Goal: Navigation & Orientation: Understand site structure

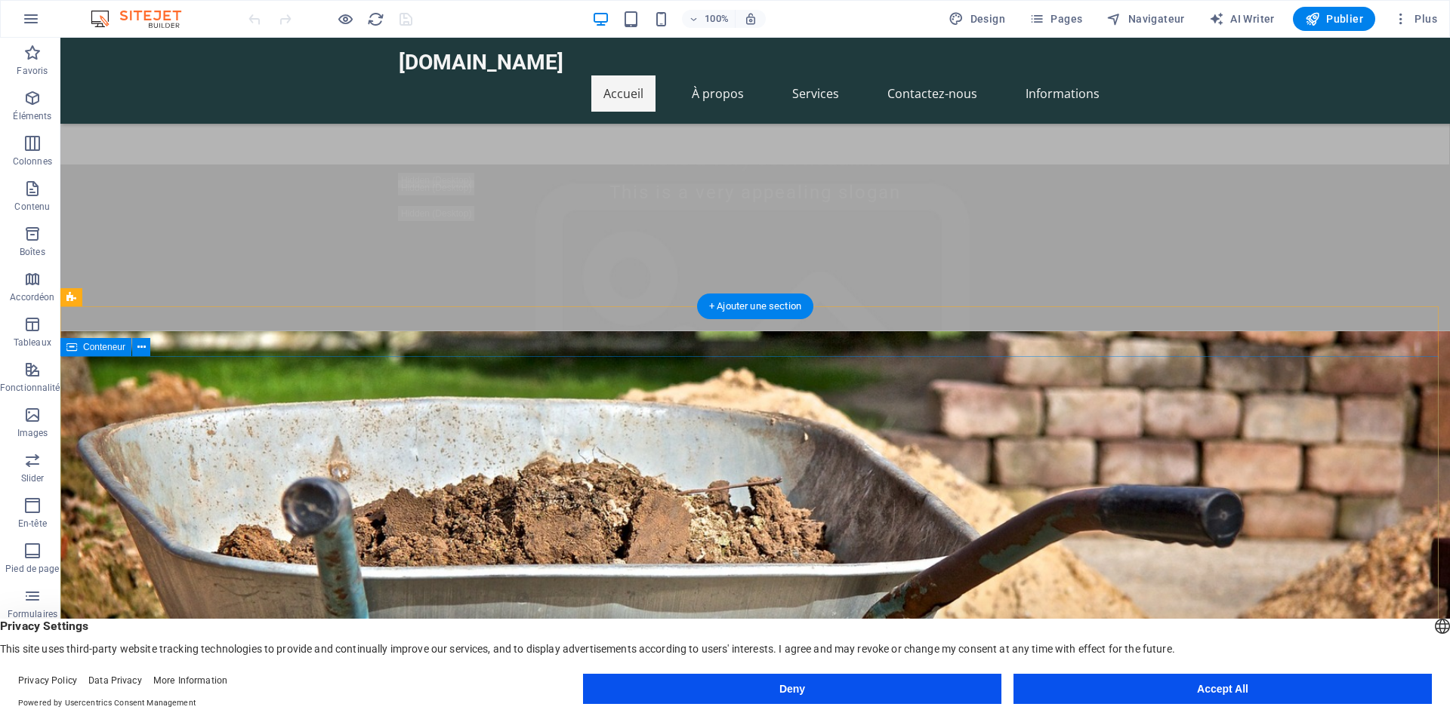
scroll to position [453, 0]
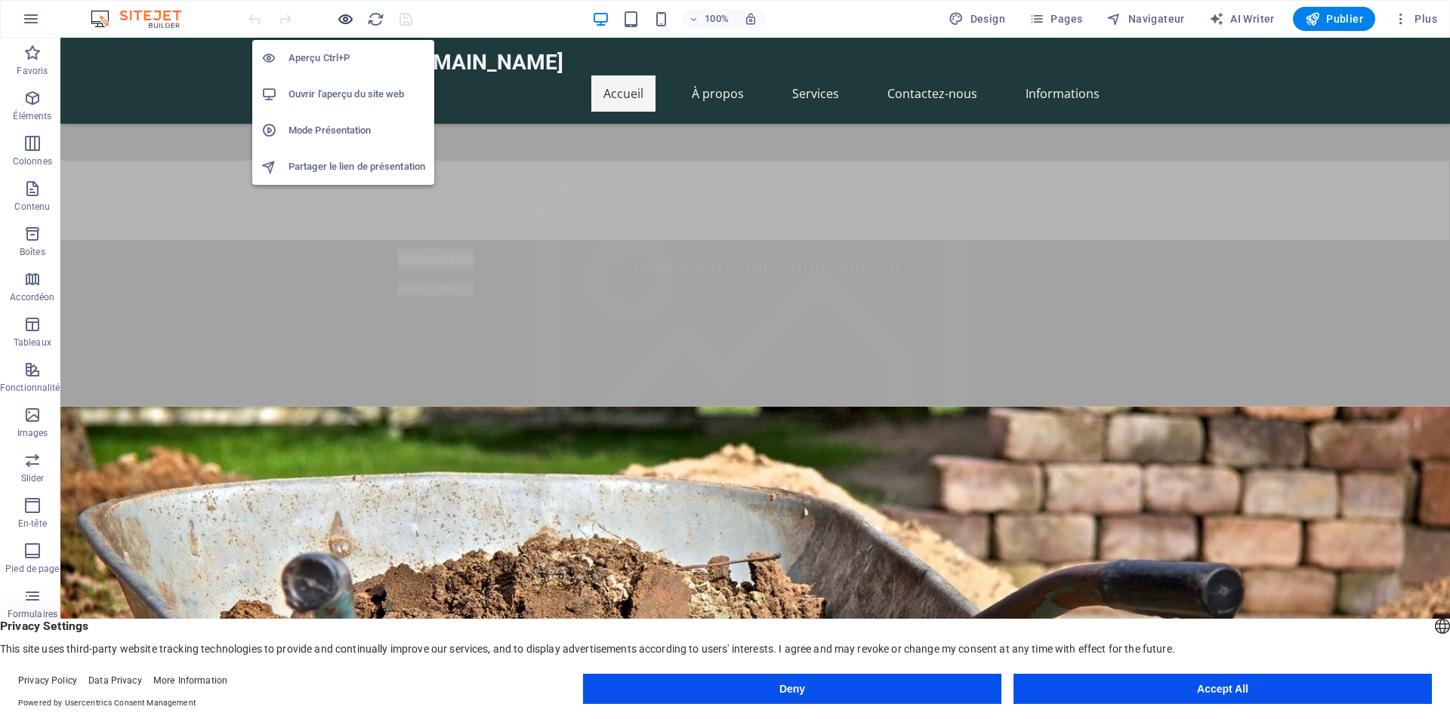
click at [341, 20] on icon "button" at bounding box center [345, 19] width 17 height 17
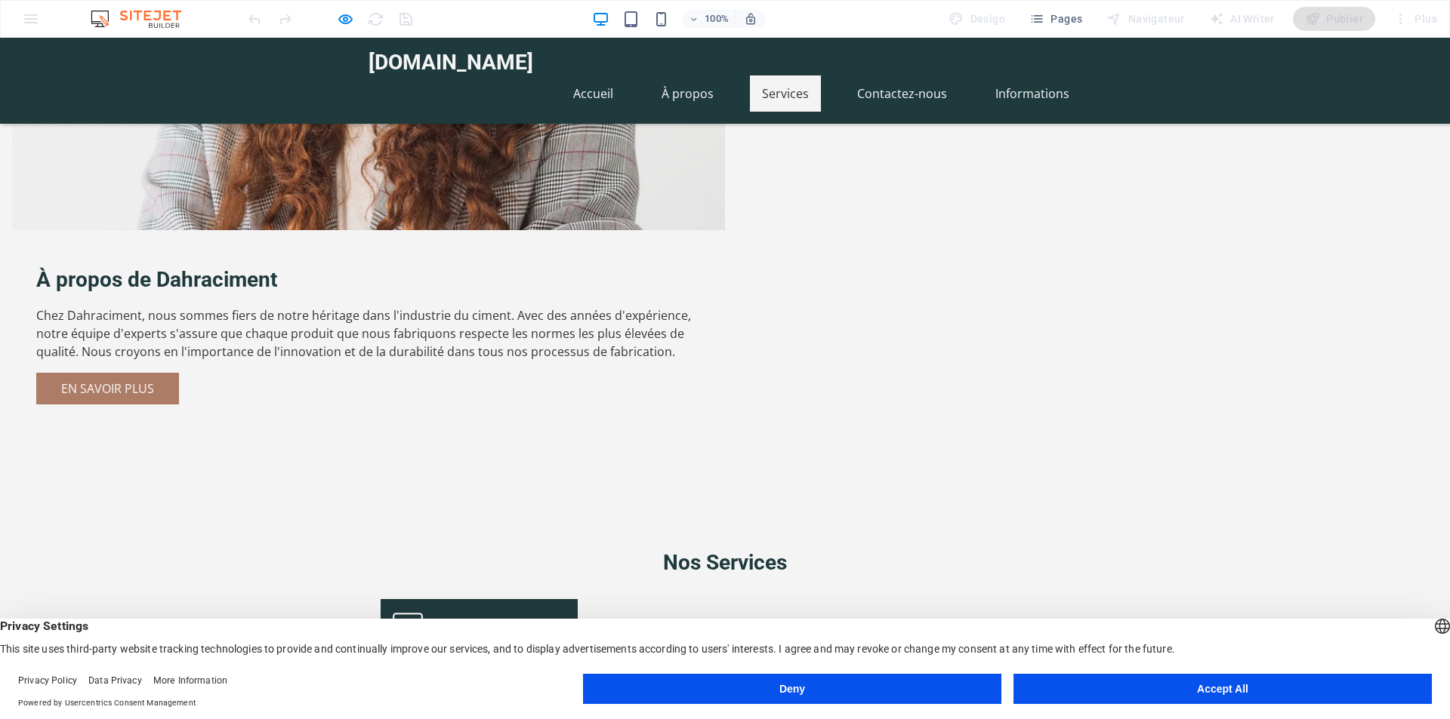
scroll to position [1208, 0]
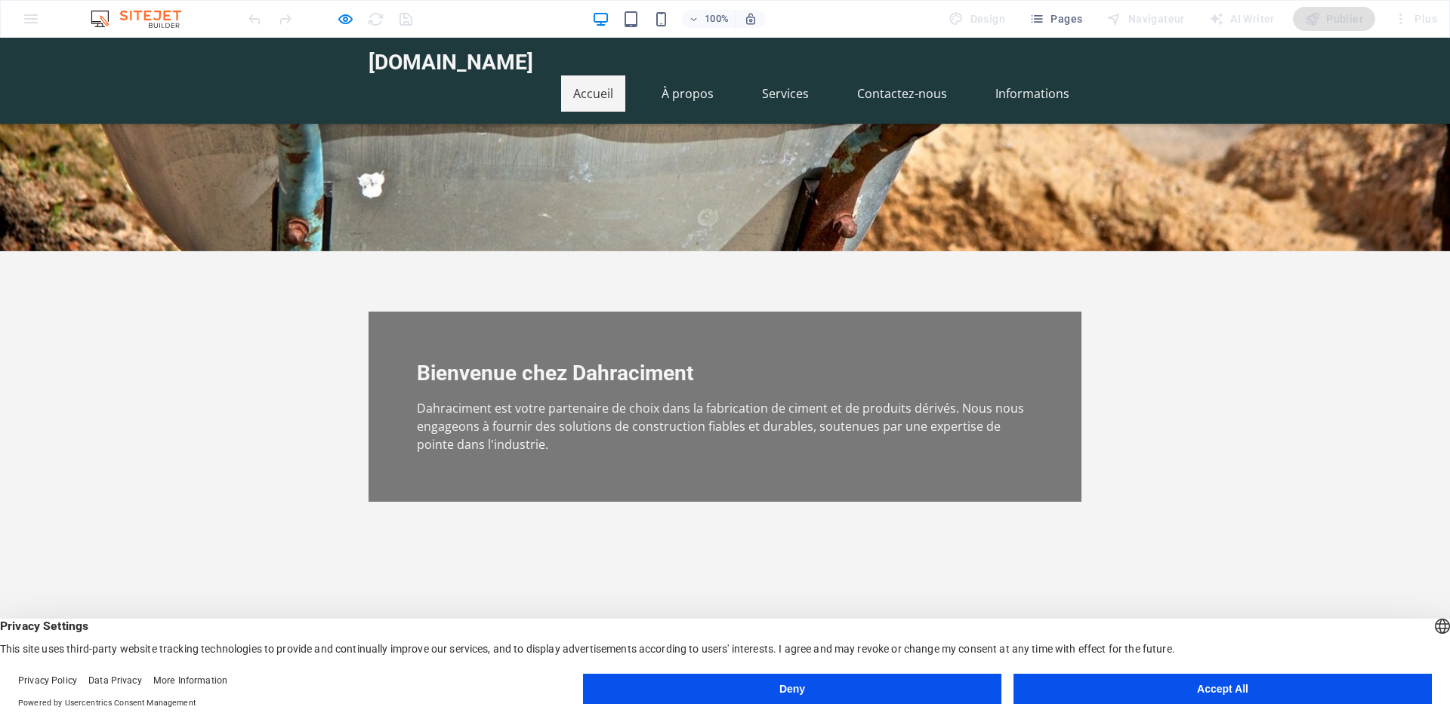
scroll to position [0, 0]
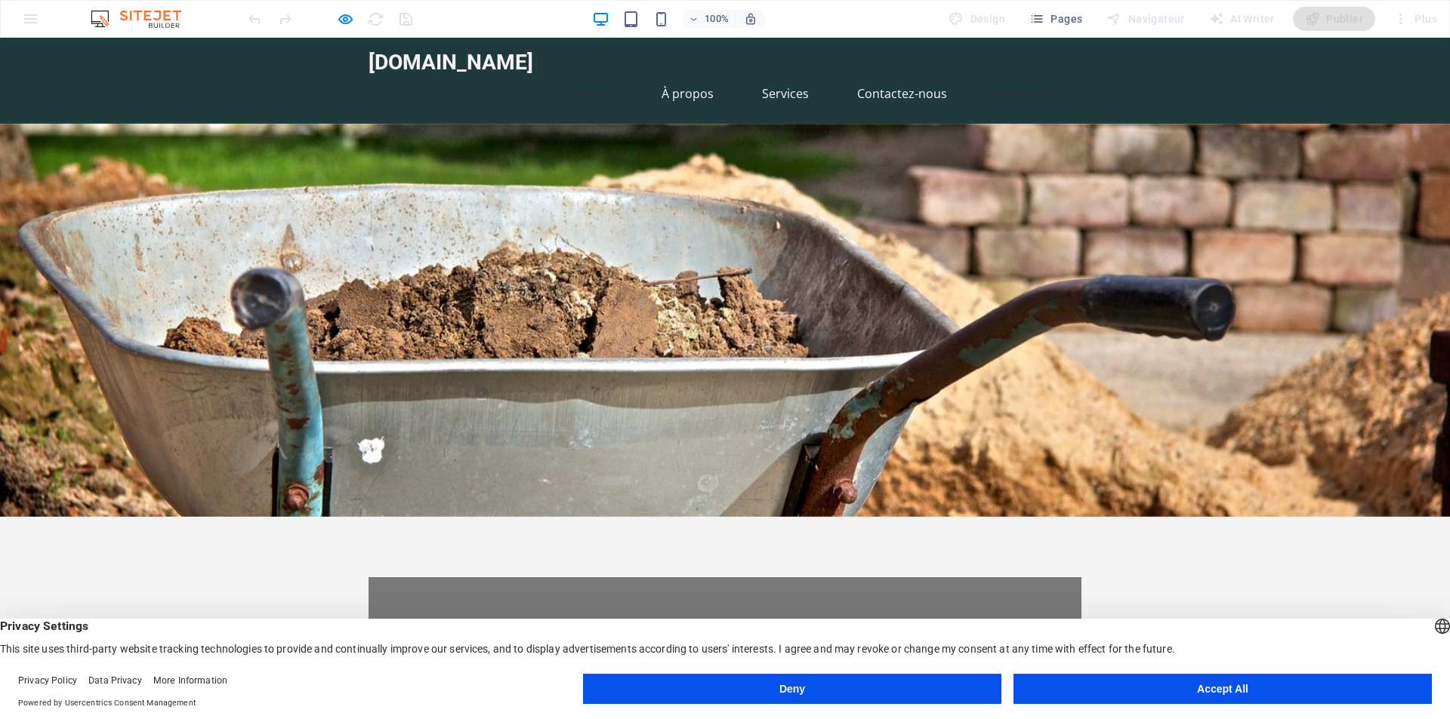
drag, startPoint x: 1014, startPoint y: 74, endPoint x: 1024, endPoint y: 69, distance: 11.8
click at [1015, 75] on link "Informations" at bounding box center [1032, 93] width 98 height 36
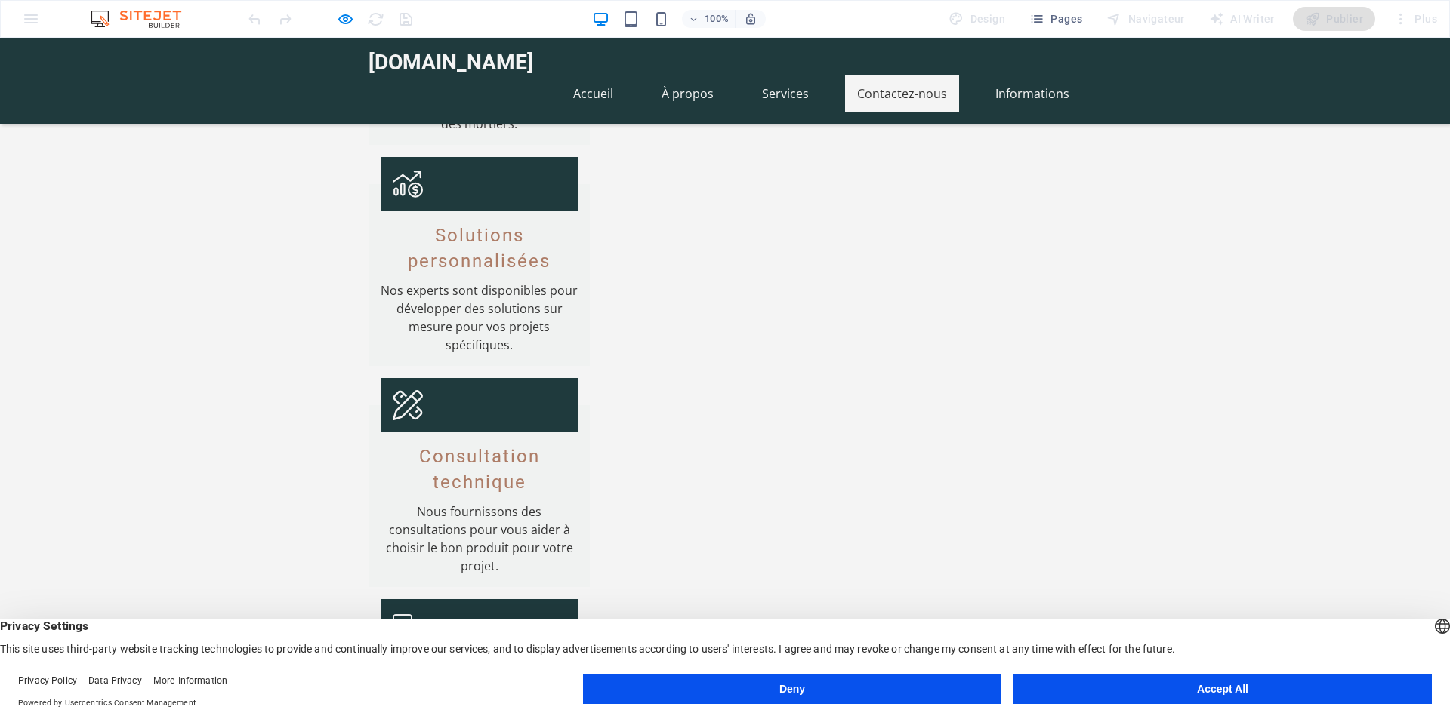
click at [904, 75] on link "Contactez-nous" at bounding box center [902, 93] width 114 height 36
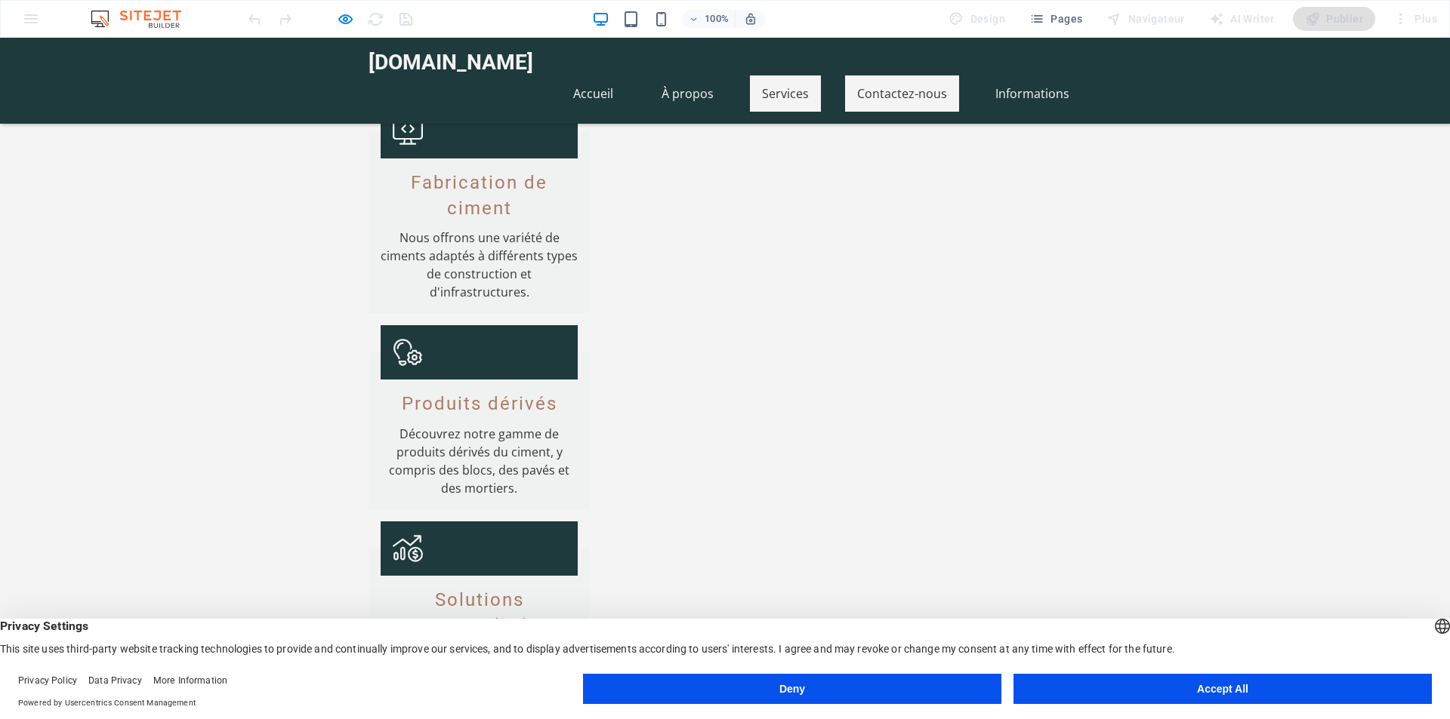
click at [803, 75] on link "Services" at bounding box center [785, 93] width 71 height 36
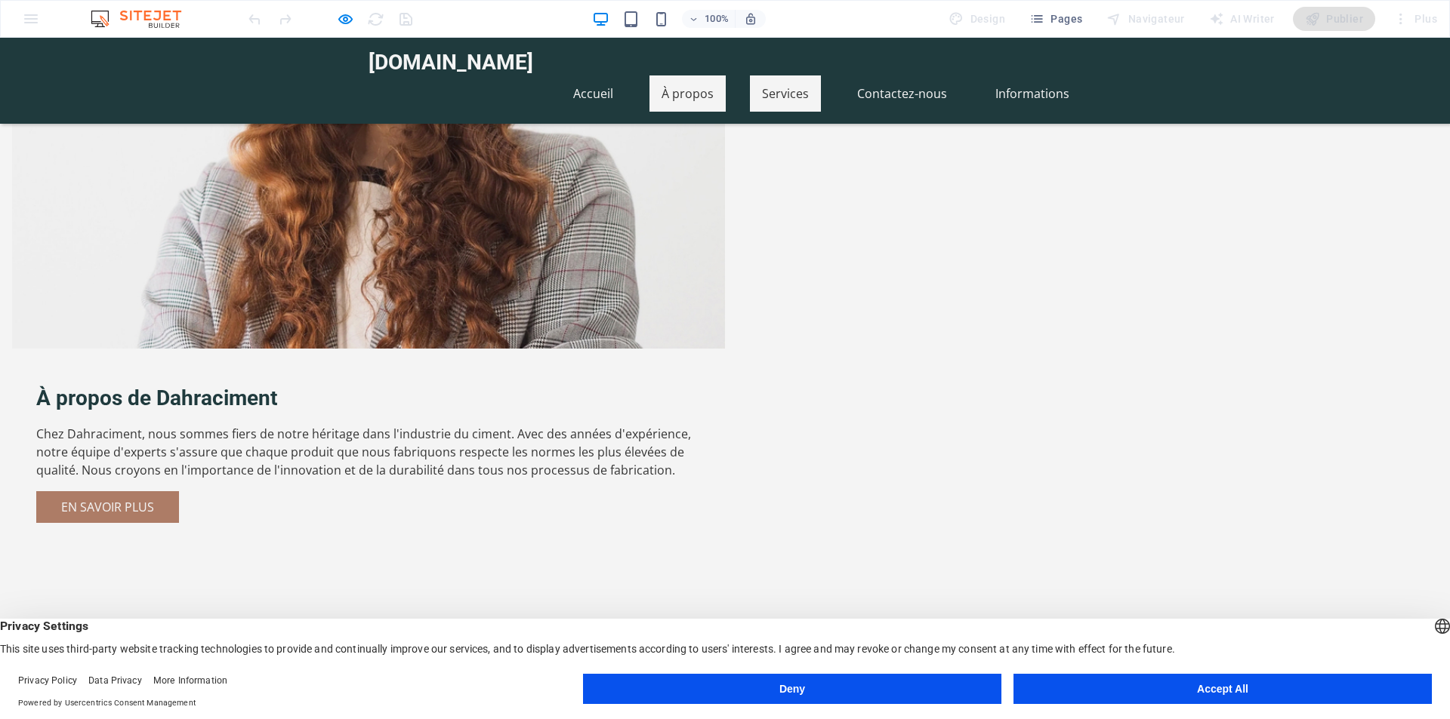
click at [707, 75] on link "À propos" at bounding box center [687, 93] width 76 height 36
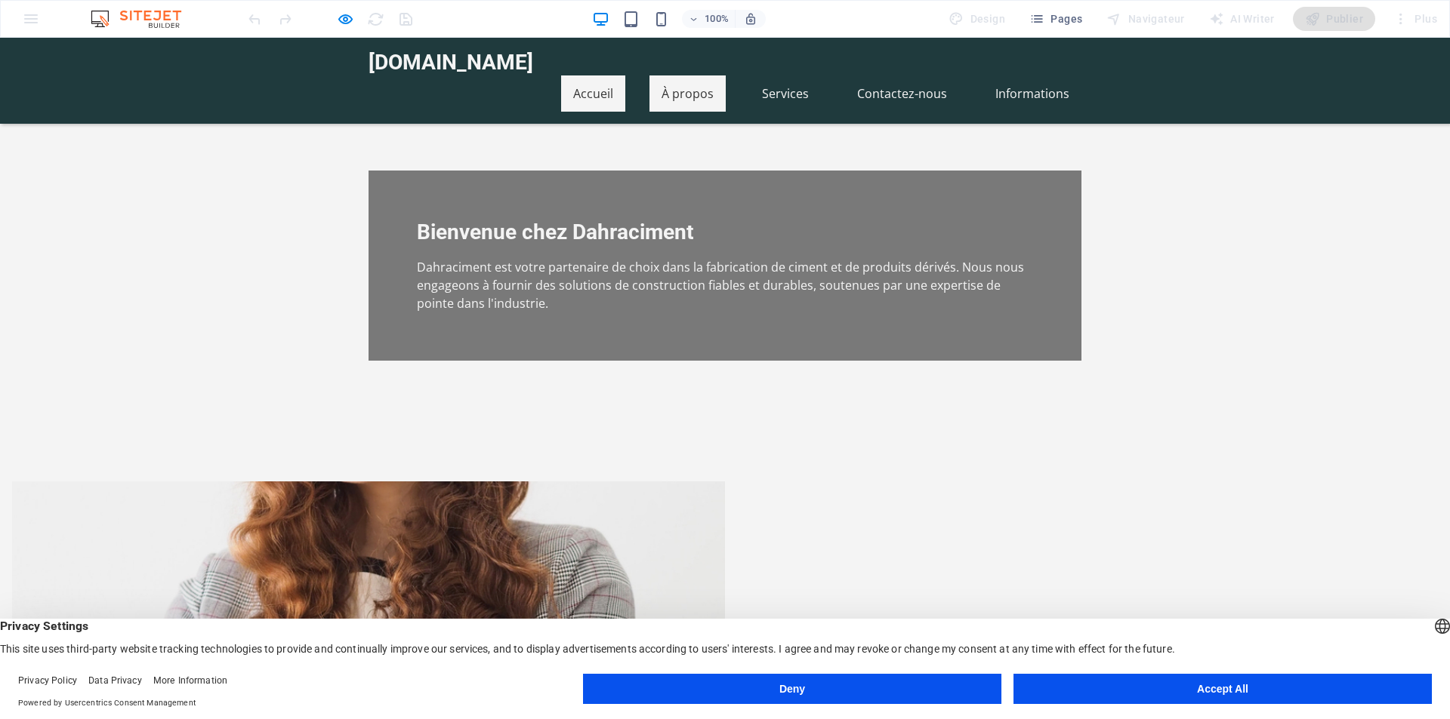
click at [575, 75] on link "Accueil" at bounding box center [593, 93] width 64 height 36
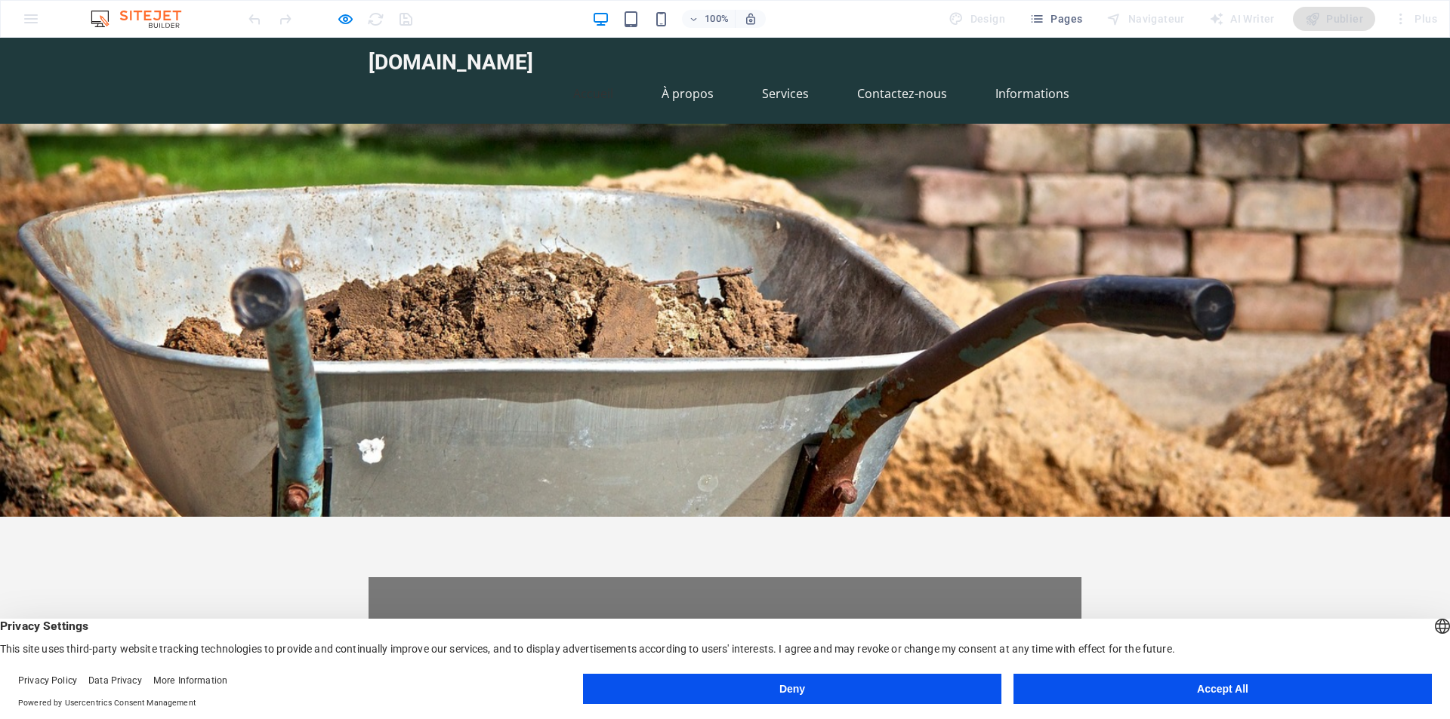
scroll to position [60, 0]
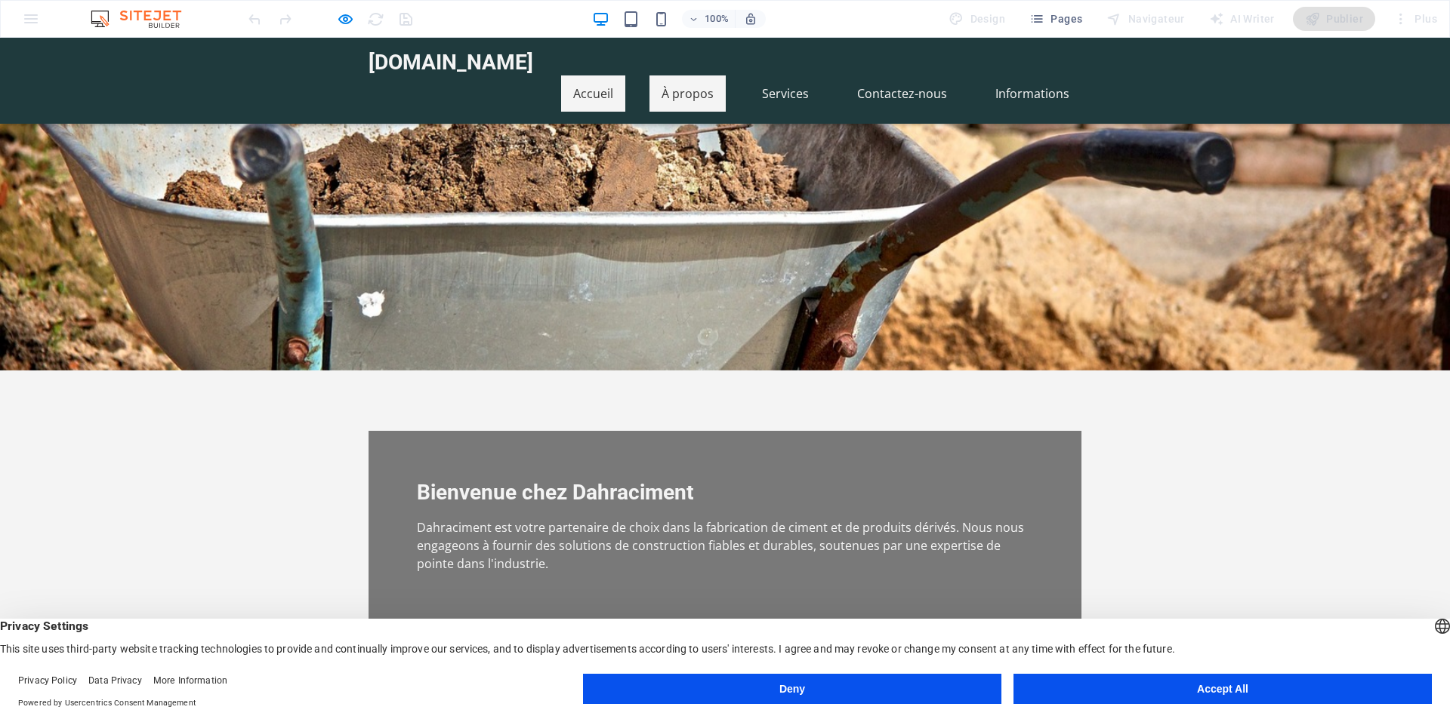
click at [680, 75] on link "À propos" at bounding box center [687, 93] width 76 height 36
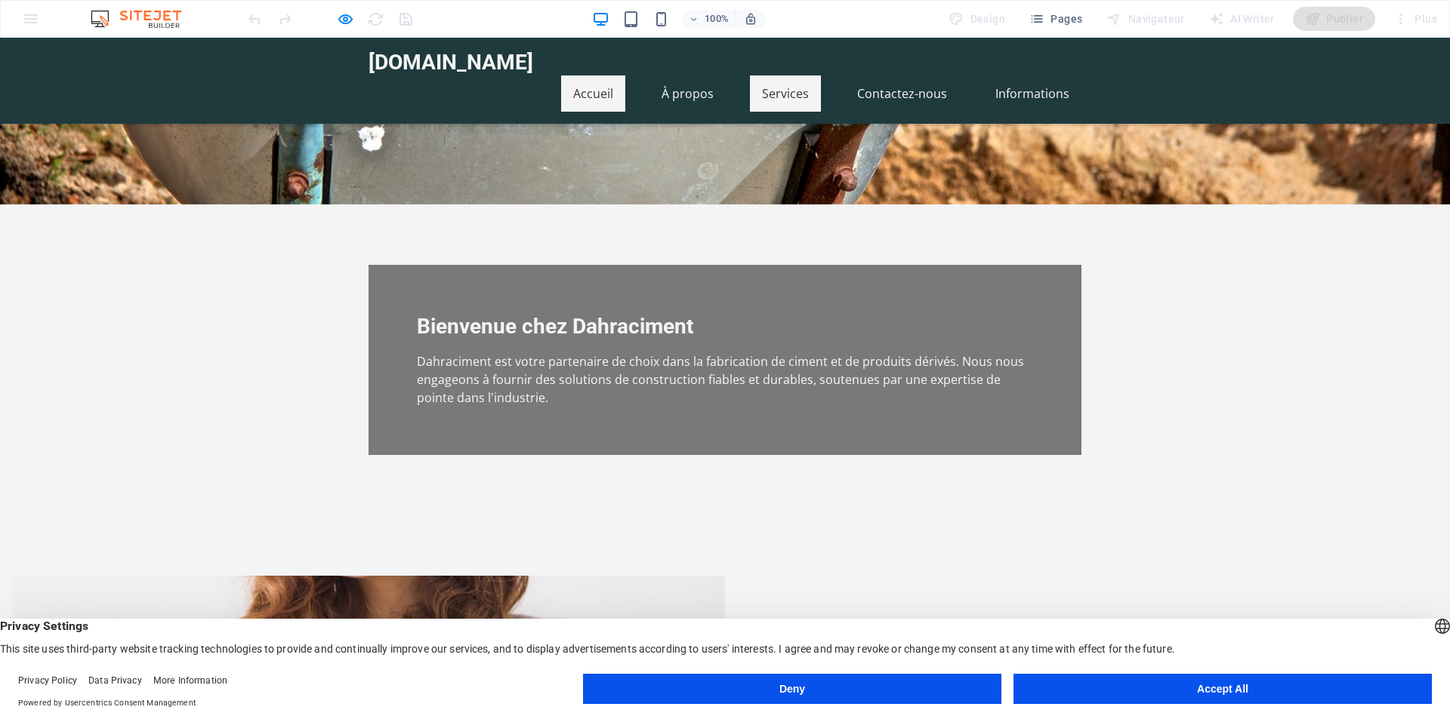
click at [760, 75] on link "Services" at bounding box center [785, 93] width 71 height 36
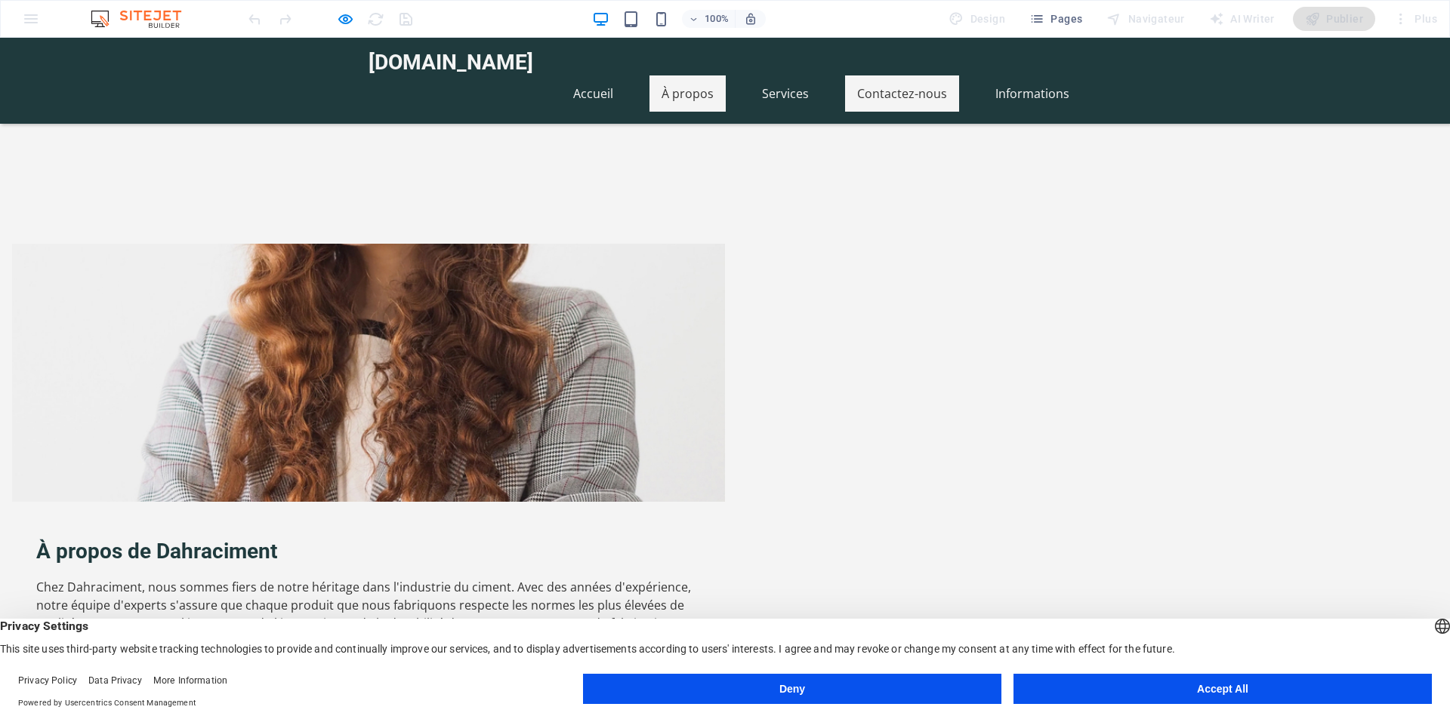
click at [879, 75] on link "Contactez-nous" at bounding box center [902, 93] width 114 height 36
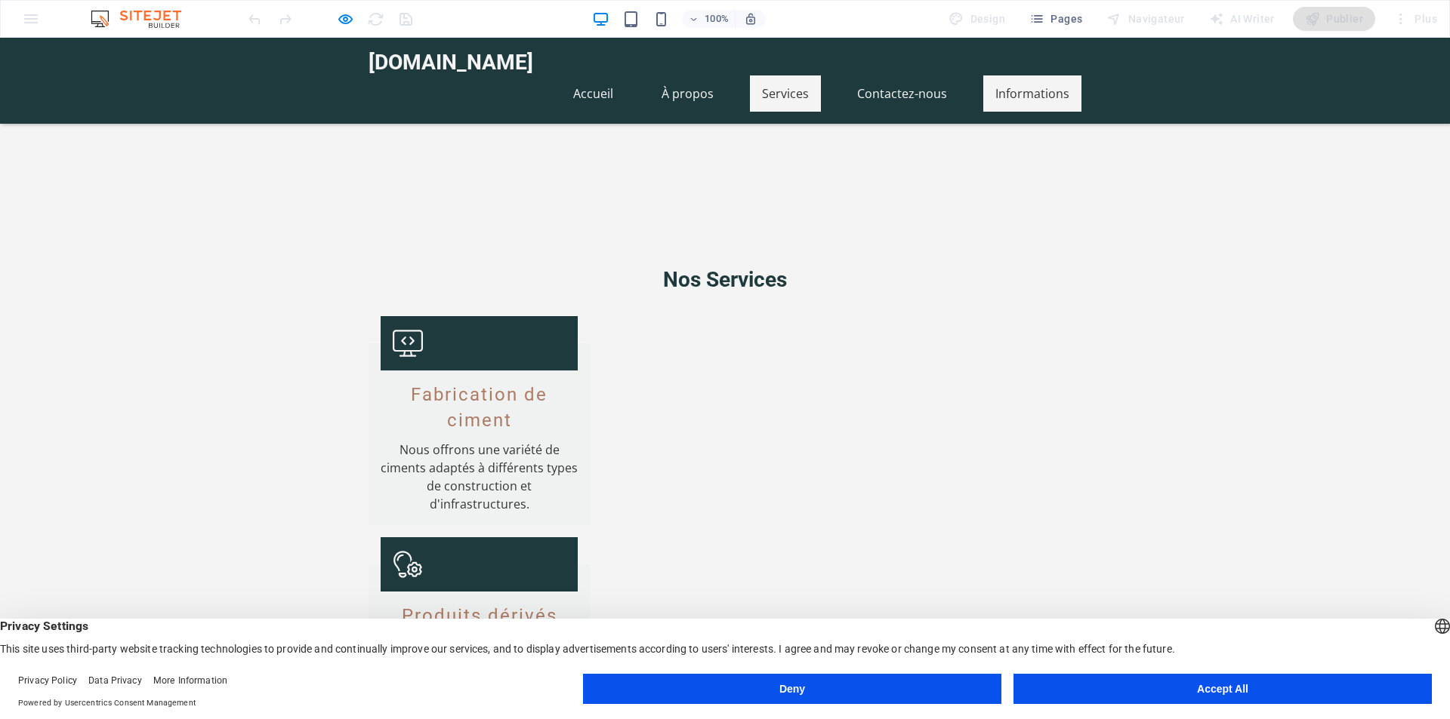
click at [1037, 76] on link "Informations" at bounding box center [1032, 93] width 98 height 36
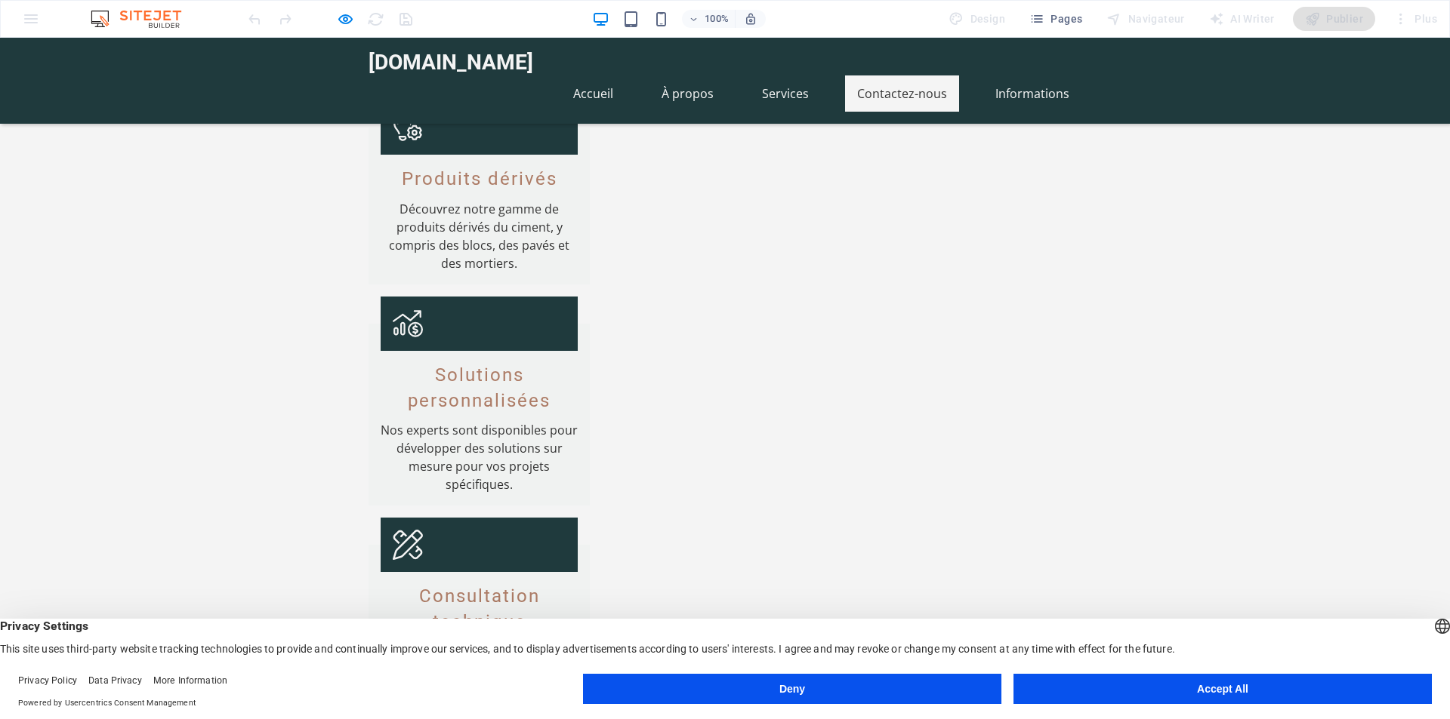
scroll to position [1690, 0]
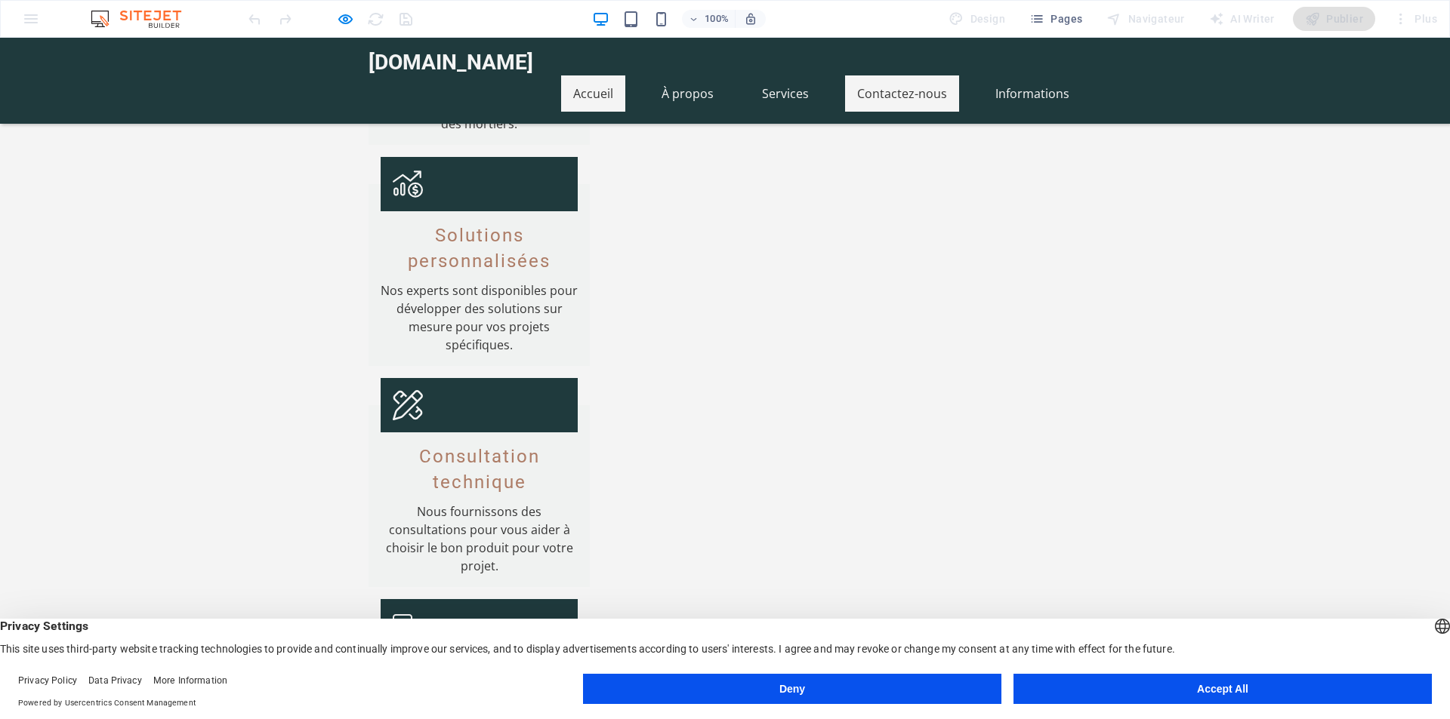
click at [599, 75] on link "Accueil" at bounding box center [593, 93] width 64 height 36
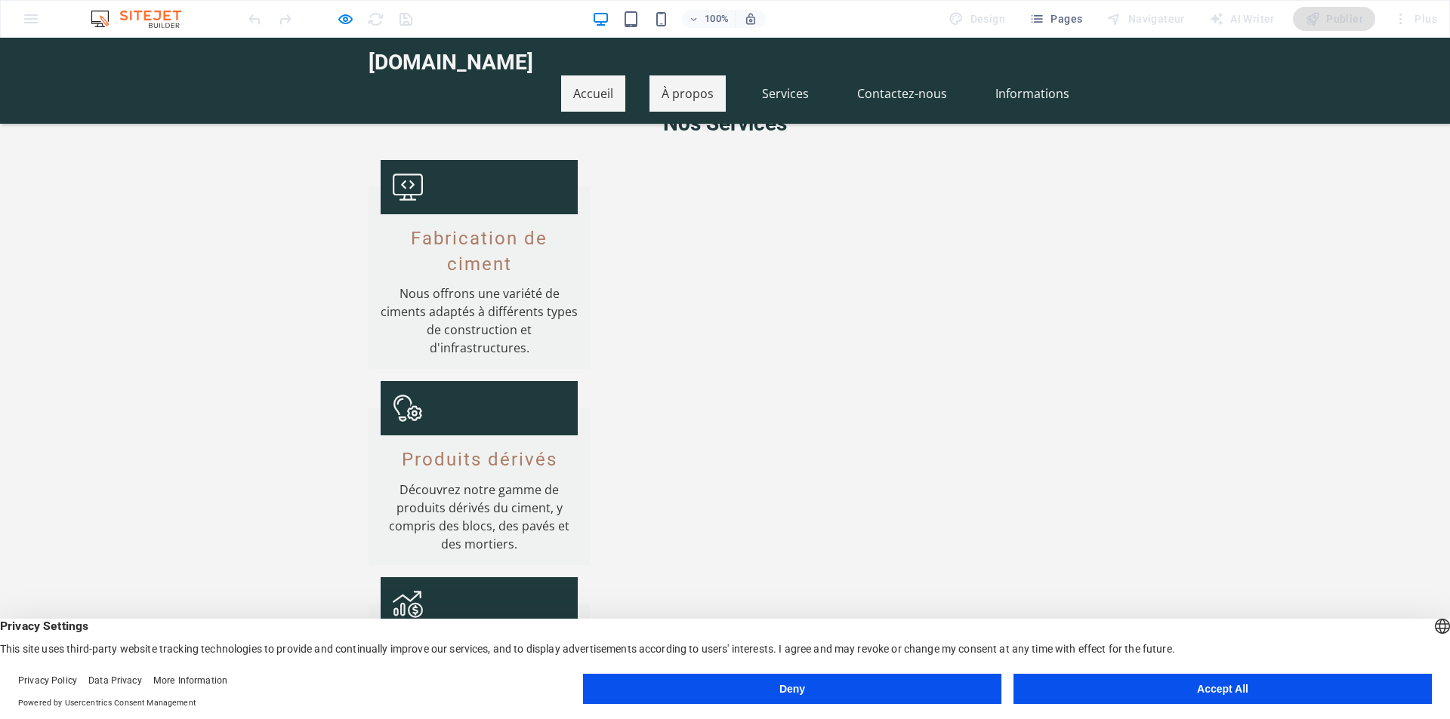
scroll to position [0, 0]
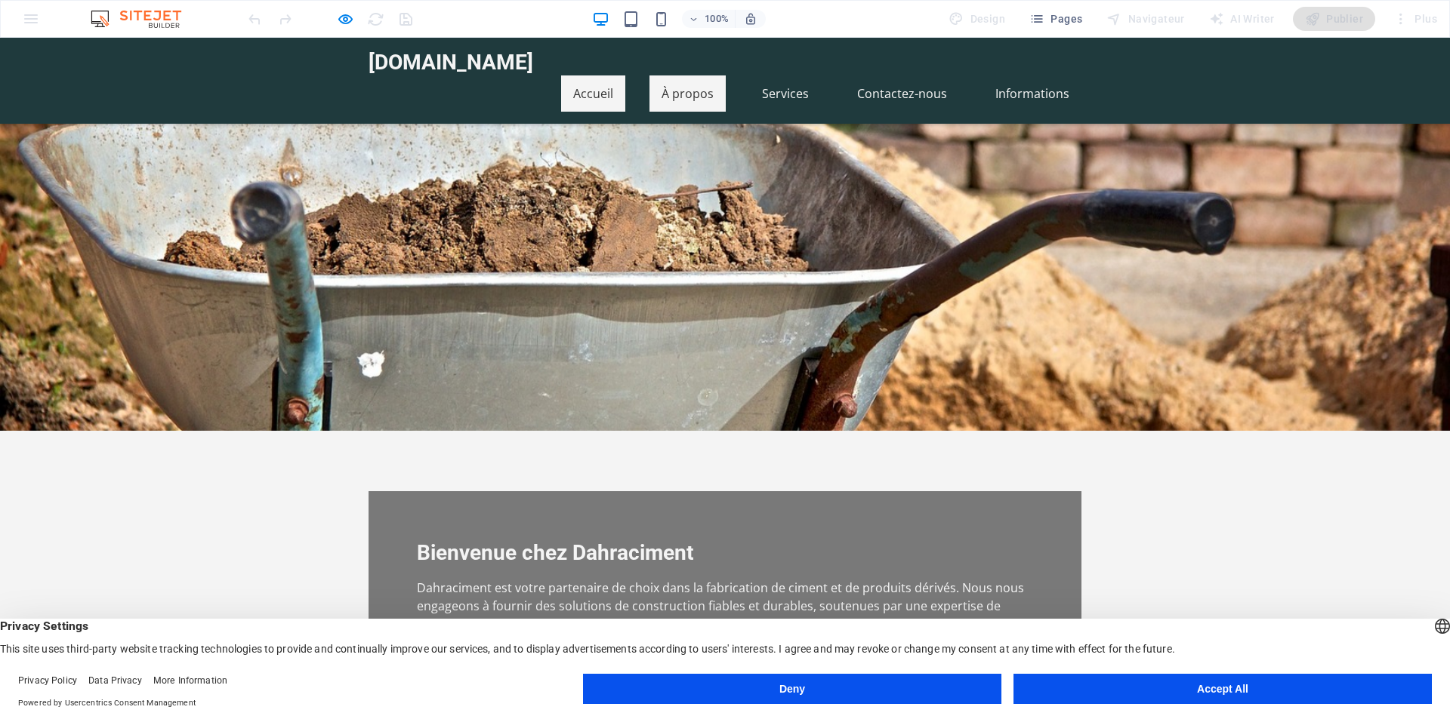
click at [667, 75] on link "À propos" at bounding box center [687, 93] width 76 height 36
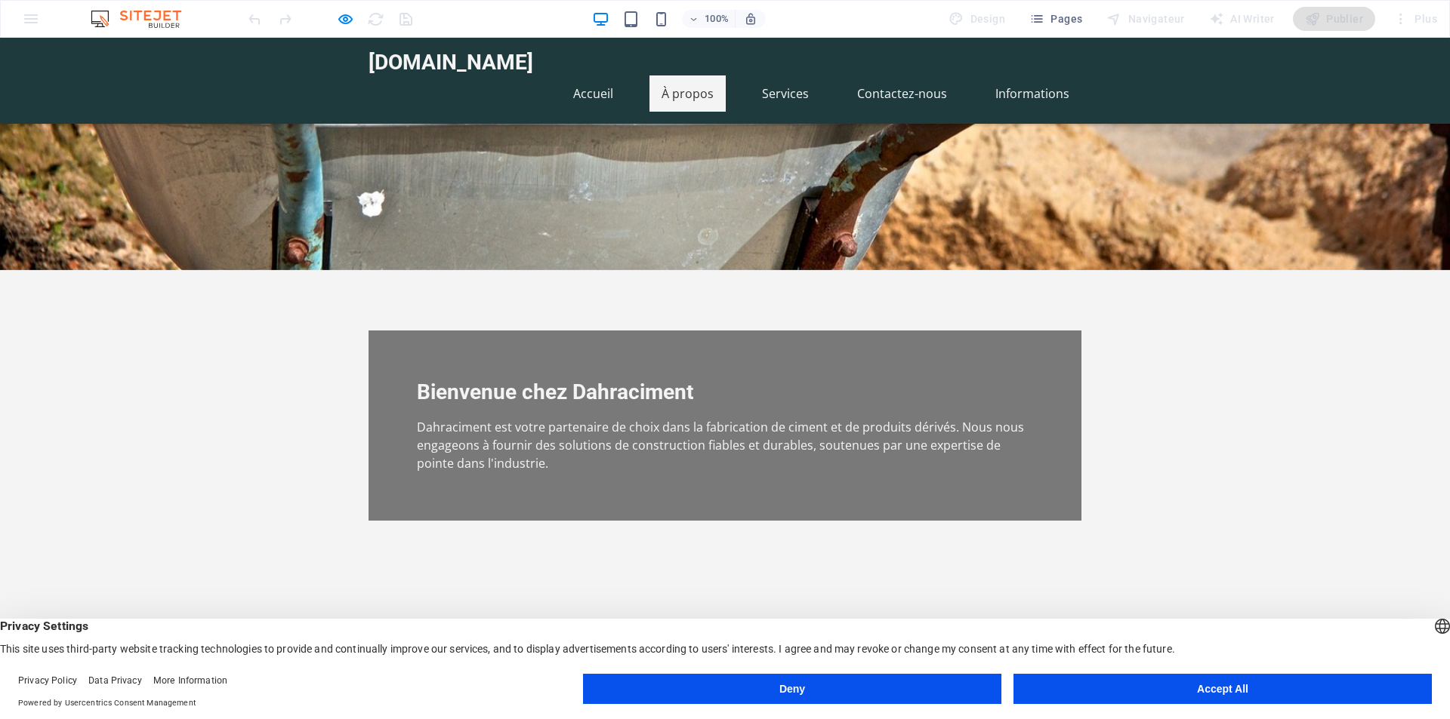
scroll to position [321, 0]
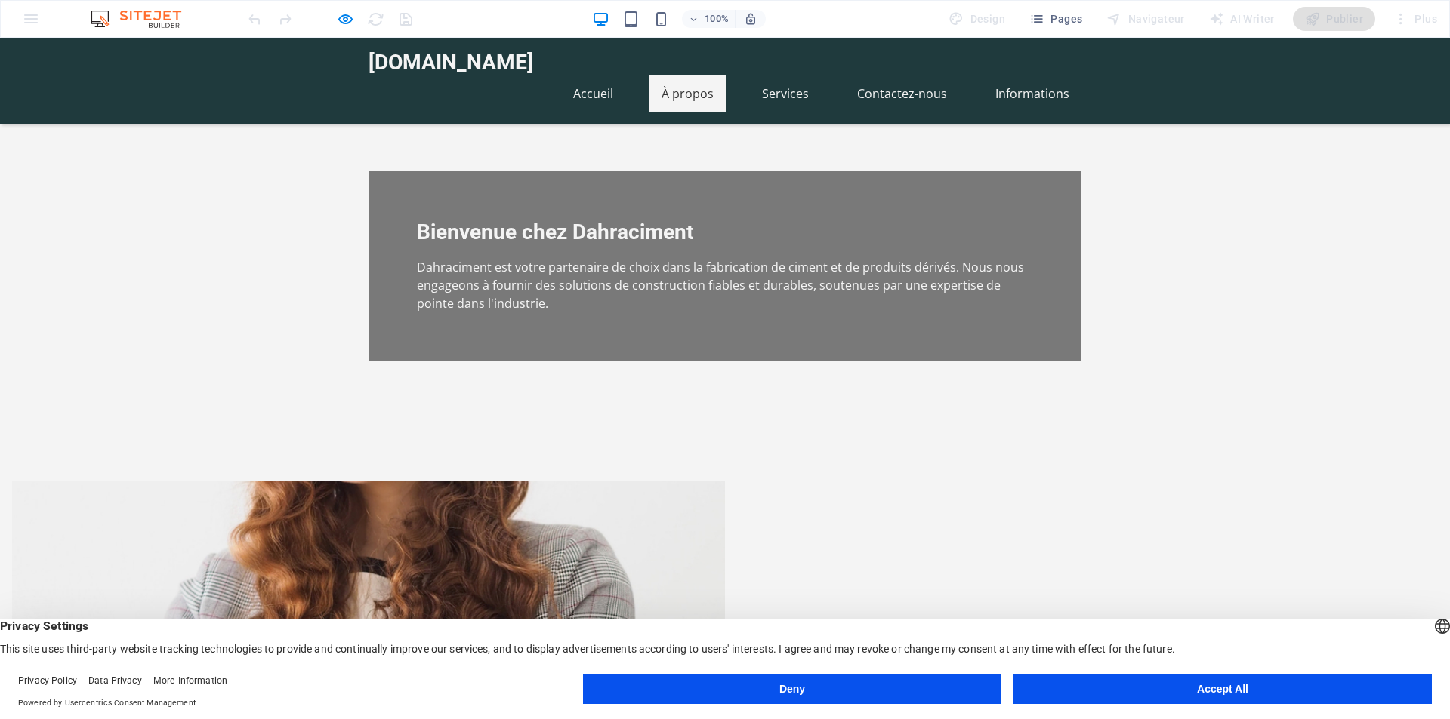
drag, startPoint x: 648, startPoint y: 64, endPoint x: 553, endPoint y: 72, distance: 95.4
click at [645, 75] on ul "Accueil À propos Services Contactez-nous Informations" at bounding box center [724, 93] width 713 height 36
drag, startPoint x: 587, startPoint y: 66, endPoint x: 646, endPoint y: 66, distance: 58.9
click at [587, 75] on link "Accueil" at bounding box center [593, 93] width 64 height 36
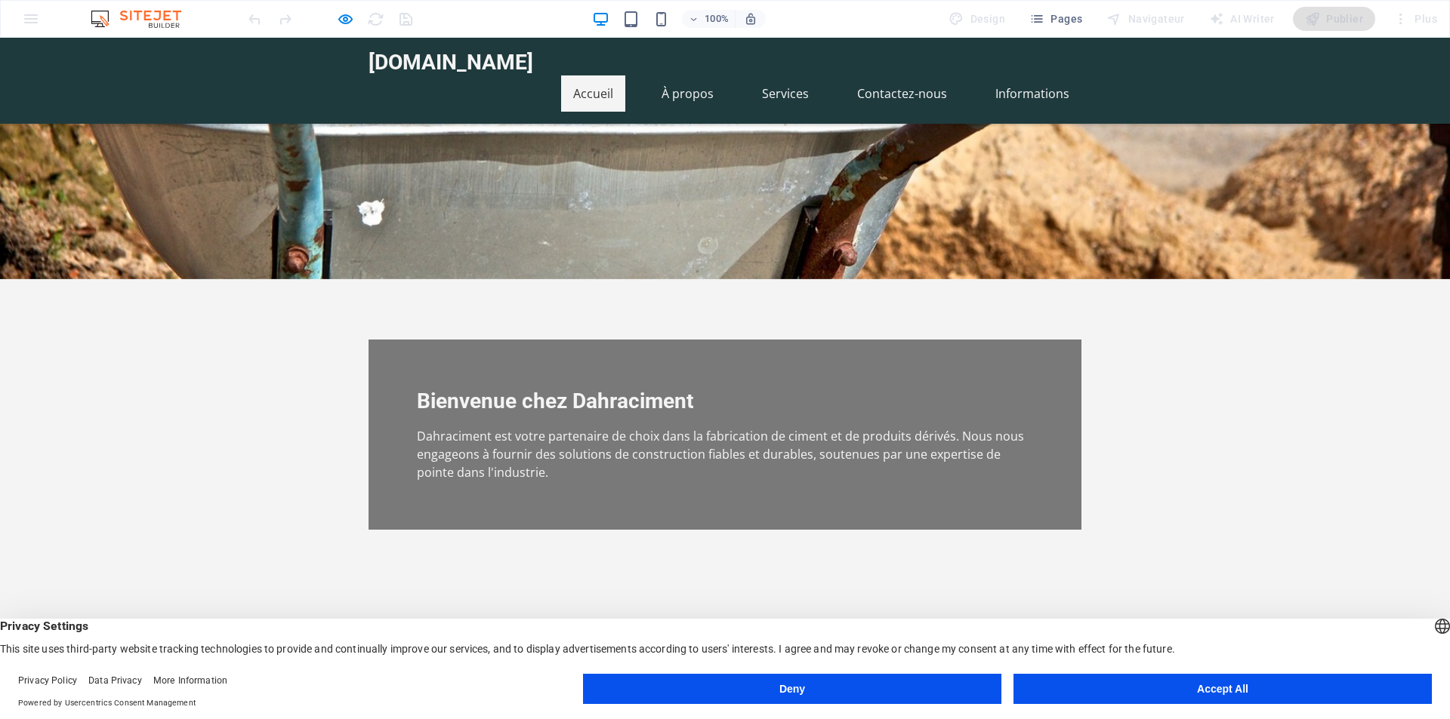
scroll to position [0, 0]
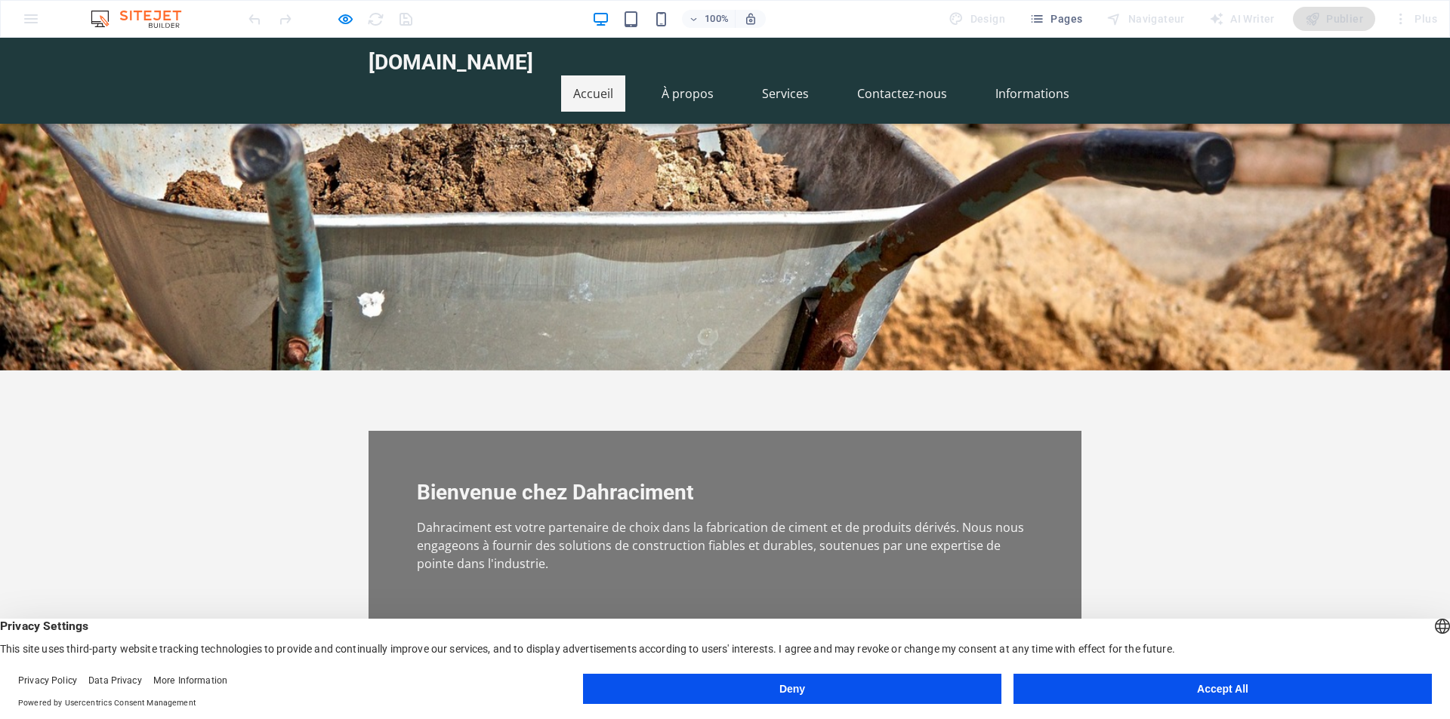
drag, startPoint x: 752, startPoint y: 63, endPoint x: 725, endPoint y: 65, distance: 27.3
click at [753, 75] on link "Services" at bounding box center [785, 93] width 71 height 36
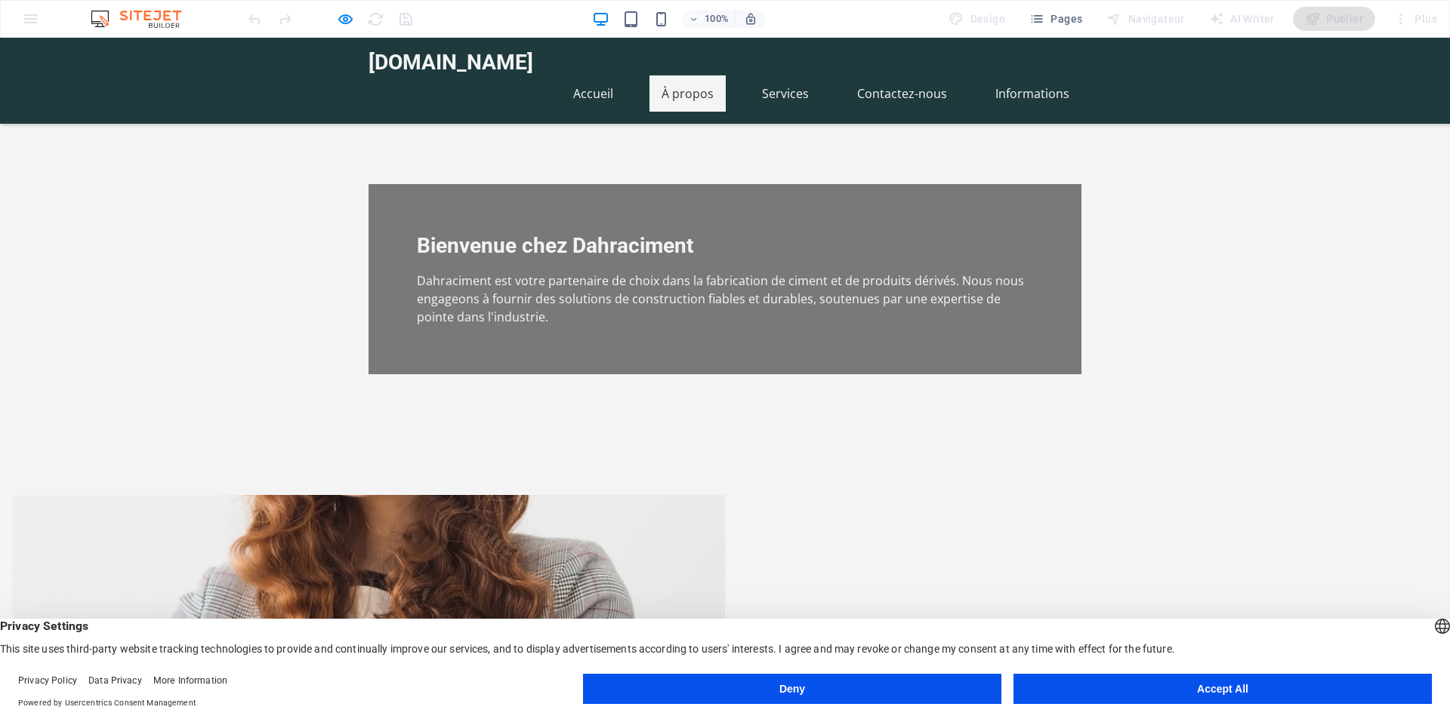
click at [633, 75] on ul "Accueil À propos Services Contactez-nous Informations" at bounding box center [724, 93] width 713 height 36
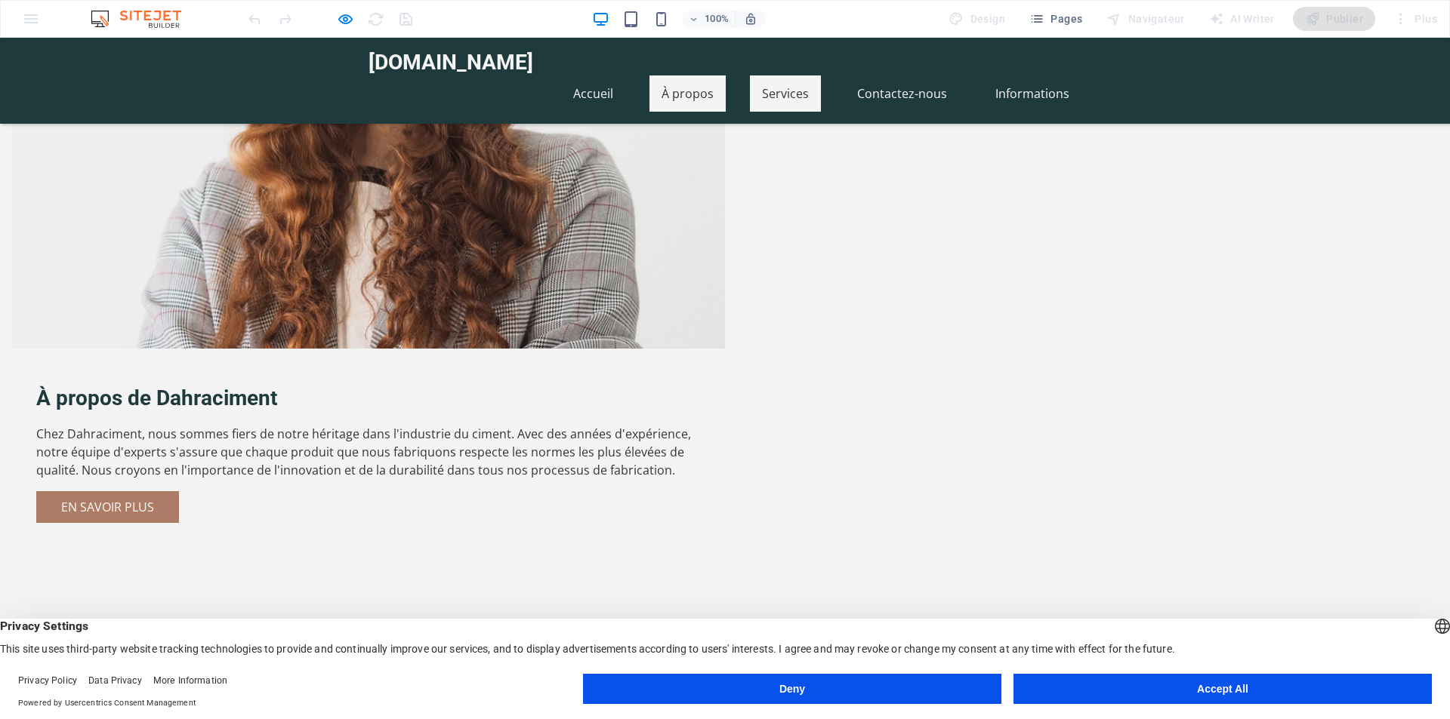
click at [695, 75] on link "À propos" at bounding box center [687, 93] width 76 height 36
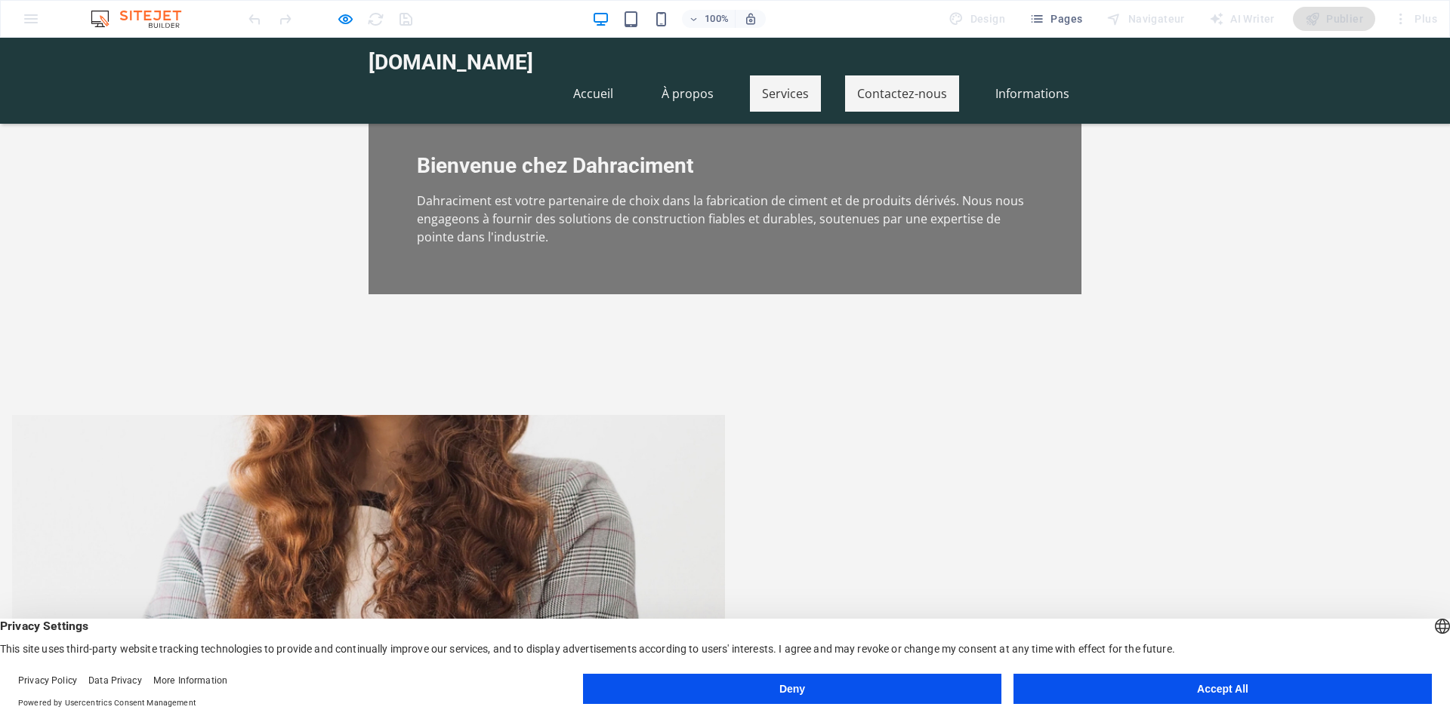
click at [871, 75] on link "Contactez-nous" at bounding box center [902, 93] width 114 height 36
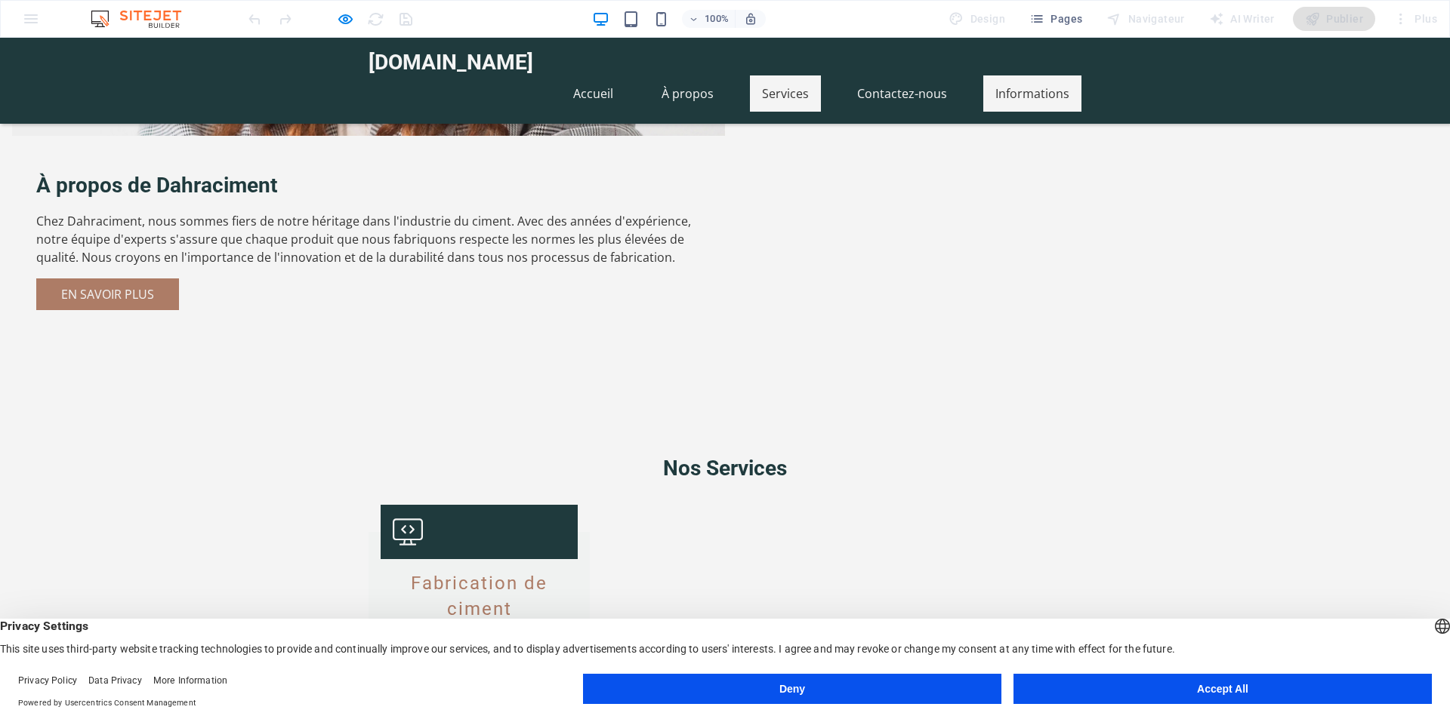
click at [1010, 75] on link "Informations" at bounding box center [1032, 93] width 98 height 36
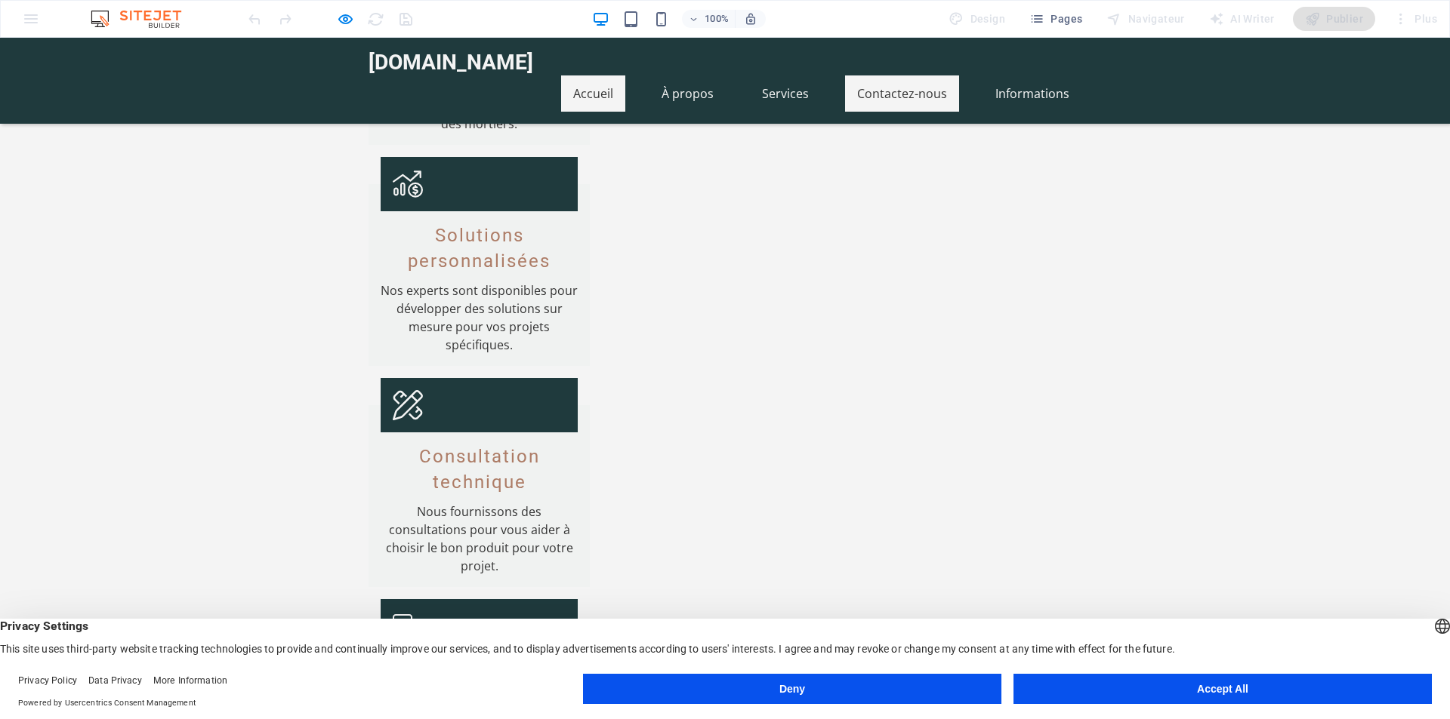
click at [584, 75] on link "Accueil" at bounding box center [593, 93] width 64 height 36
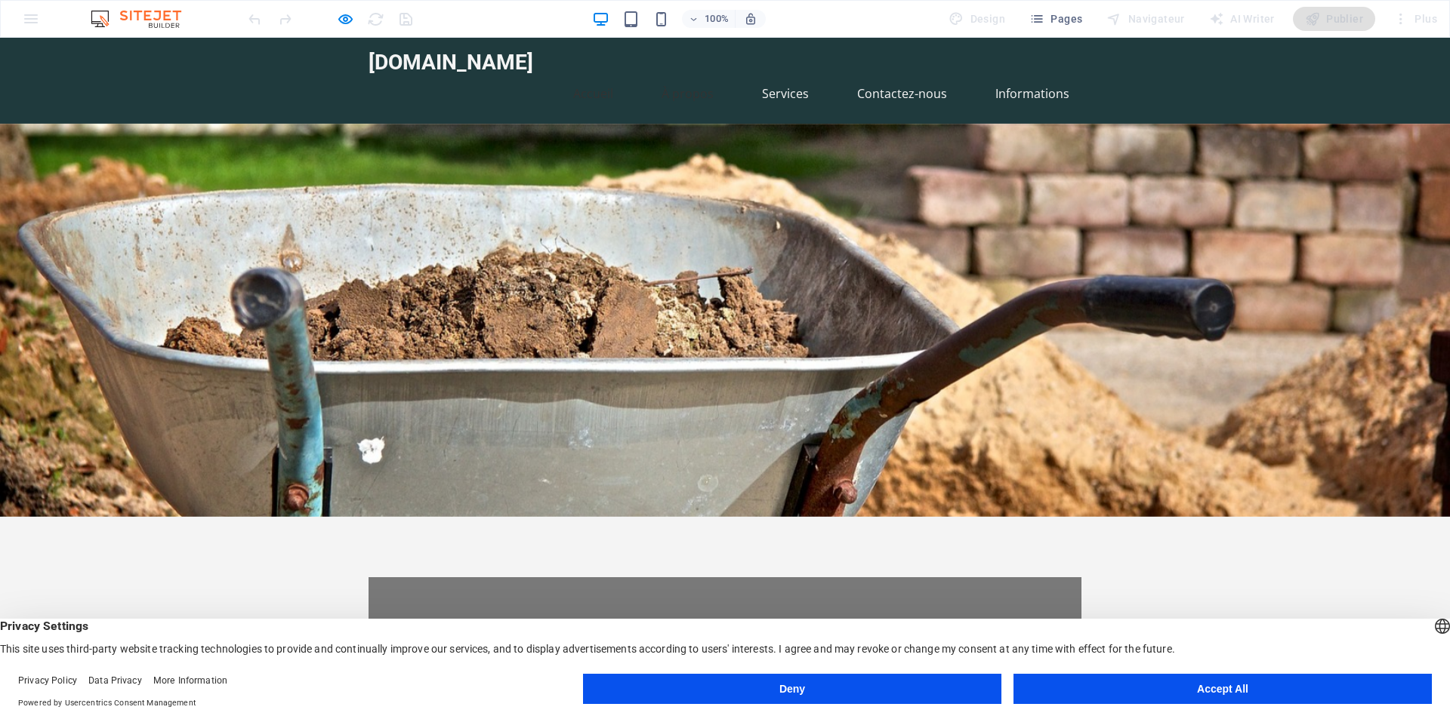
click at [702, 78] on link "À propos" at bounding box center [687, 93] width 76 height 36
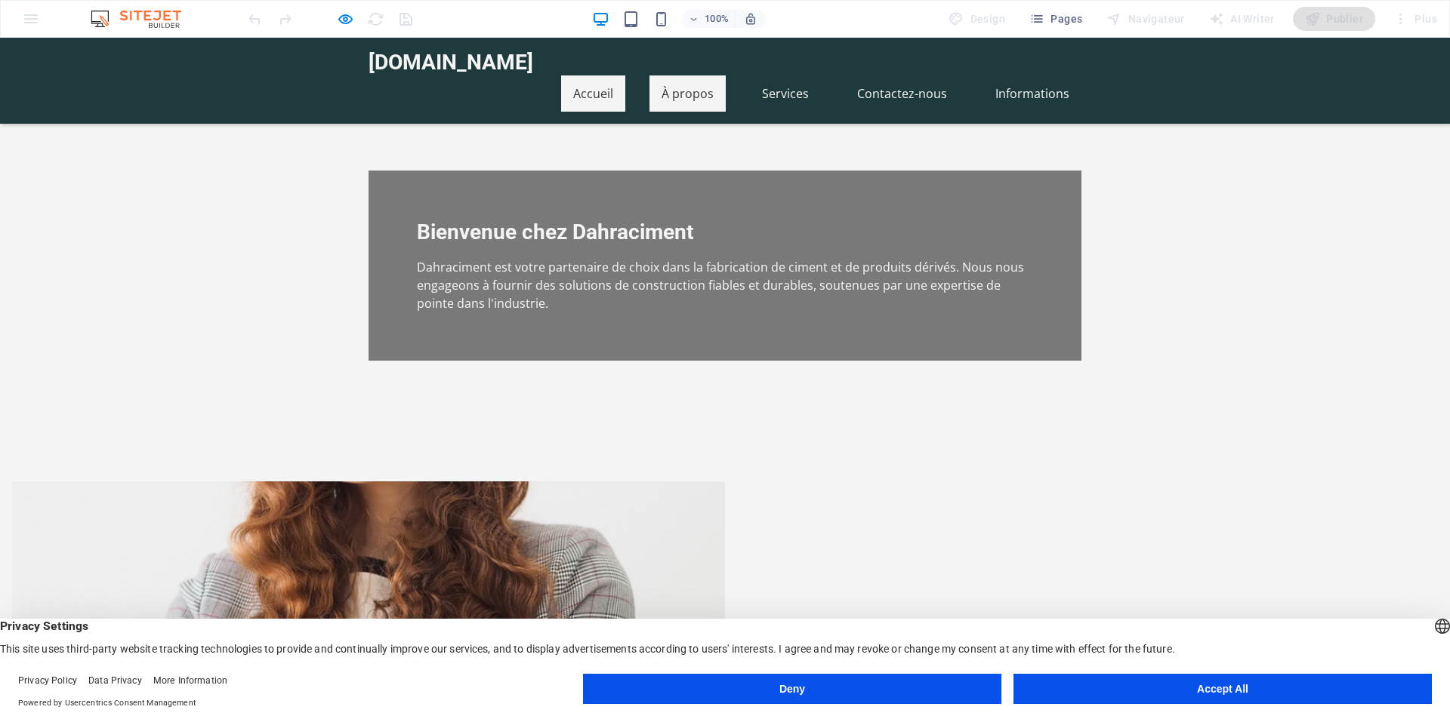
click at [599, 78] on link "Accueil" at bounding box center [593, 93] width 64 height 36
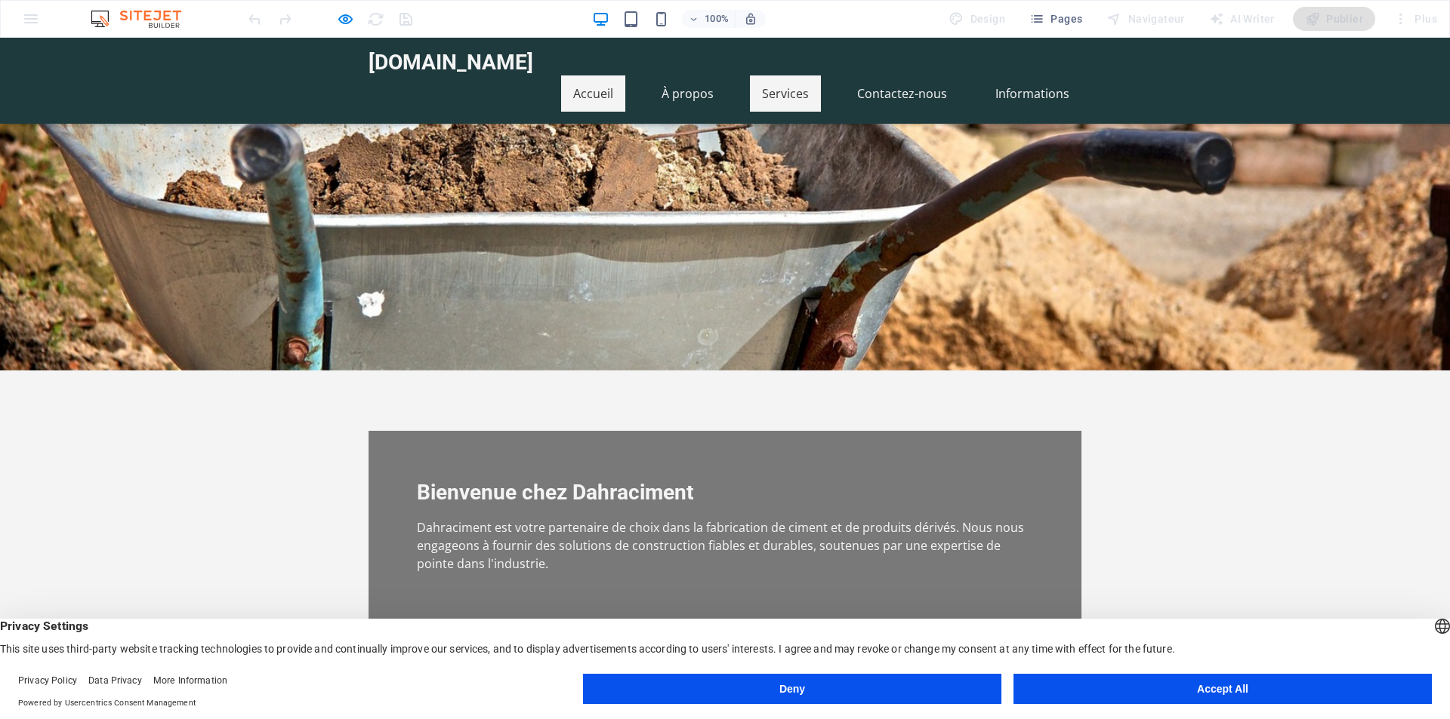
click at [783, 75] on link "Services" at bounding box center [785, 93] width 71 height 36
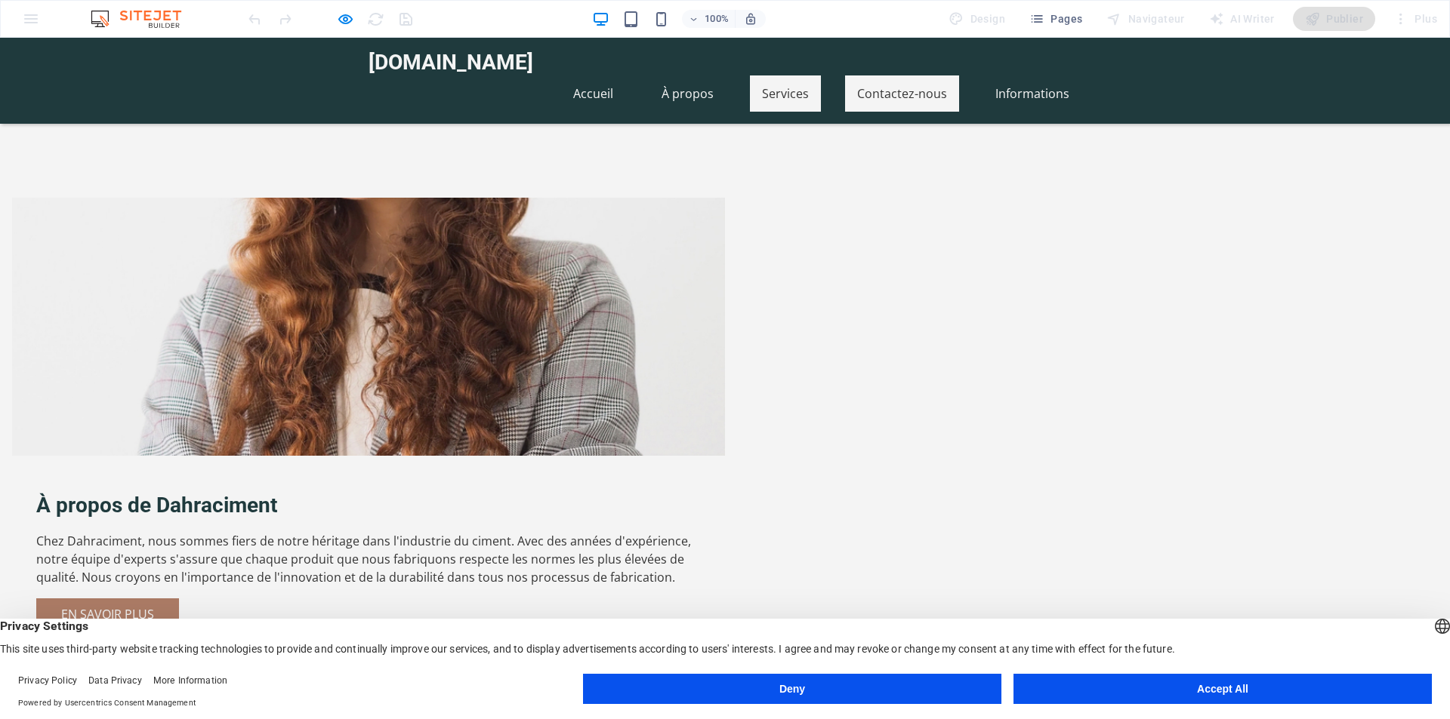
click at [904, 75] on link "Contactez-nous" at bounding box center [902, 93] width 114 height 36
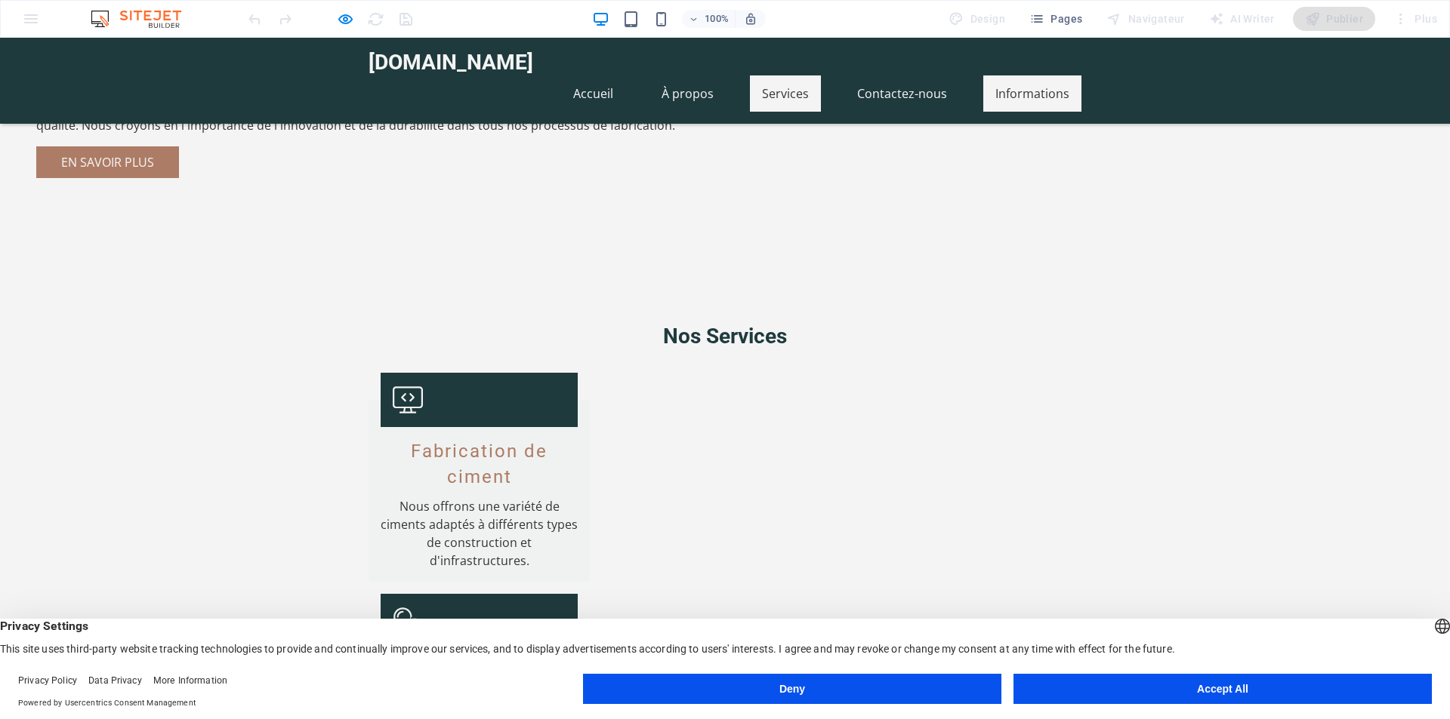
click at [1016, 75] on link "Informations" at bounding box center [1032, 93] width 98 height 36
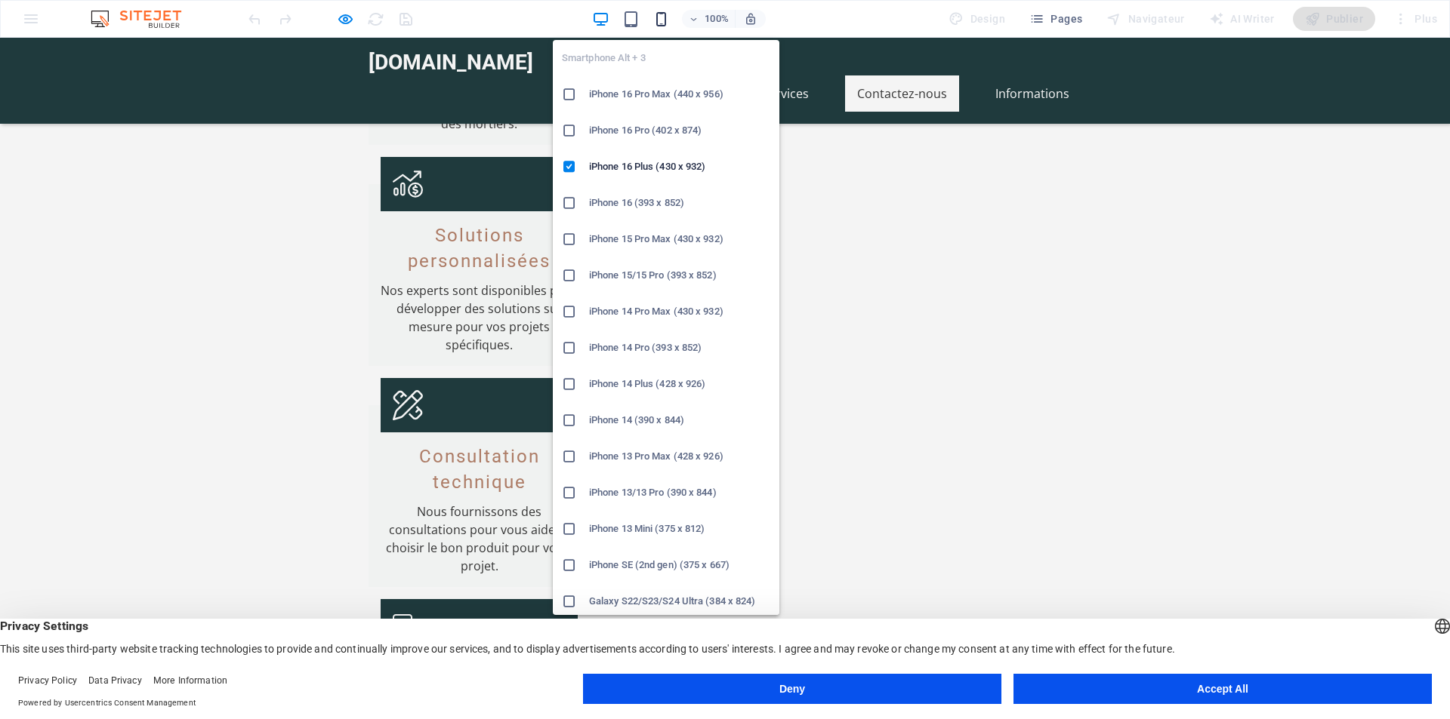
click at [657, 20] on icon "button" at bounding box center [660, 19] width 17 height 17
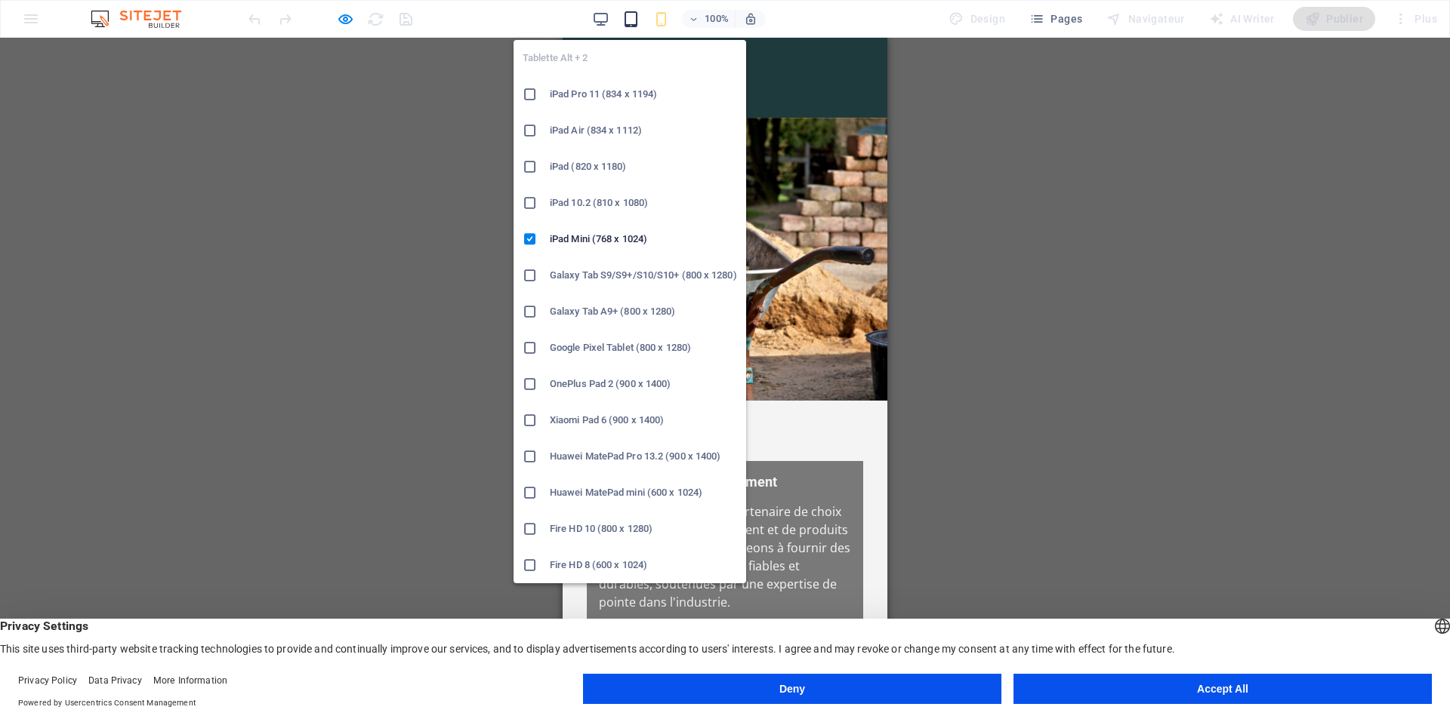
click at [633, 17] on icon "button" at bounding box center [630, 19] width 17 height 17
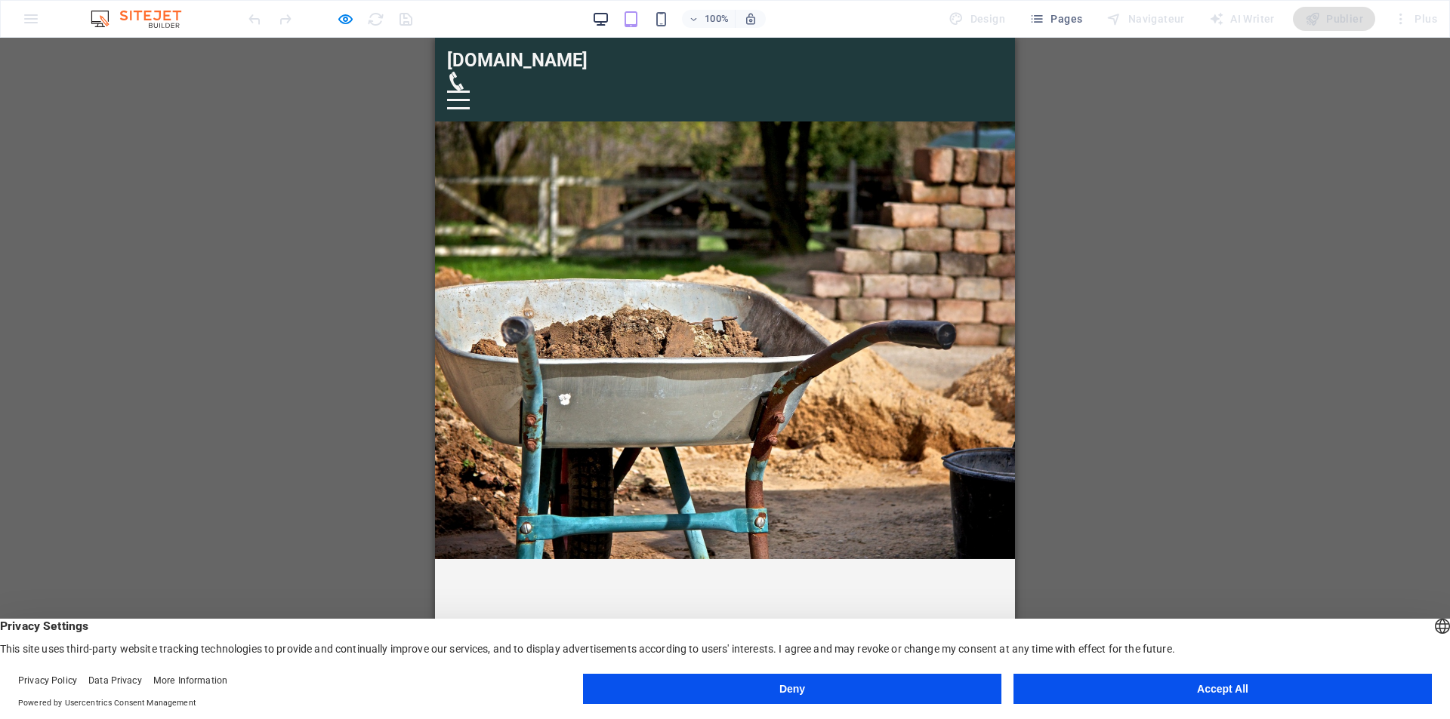
click at [609, 20] on icon "button" at bounding box center [600, 19] width 17 height 17
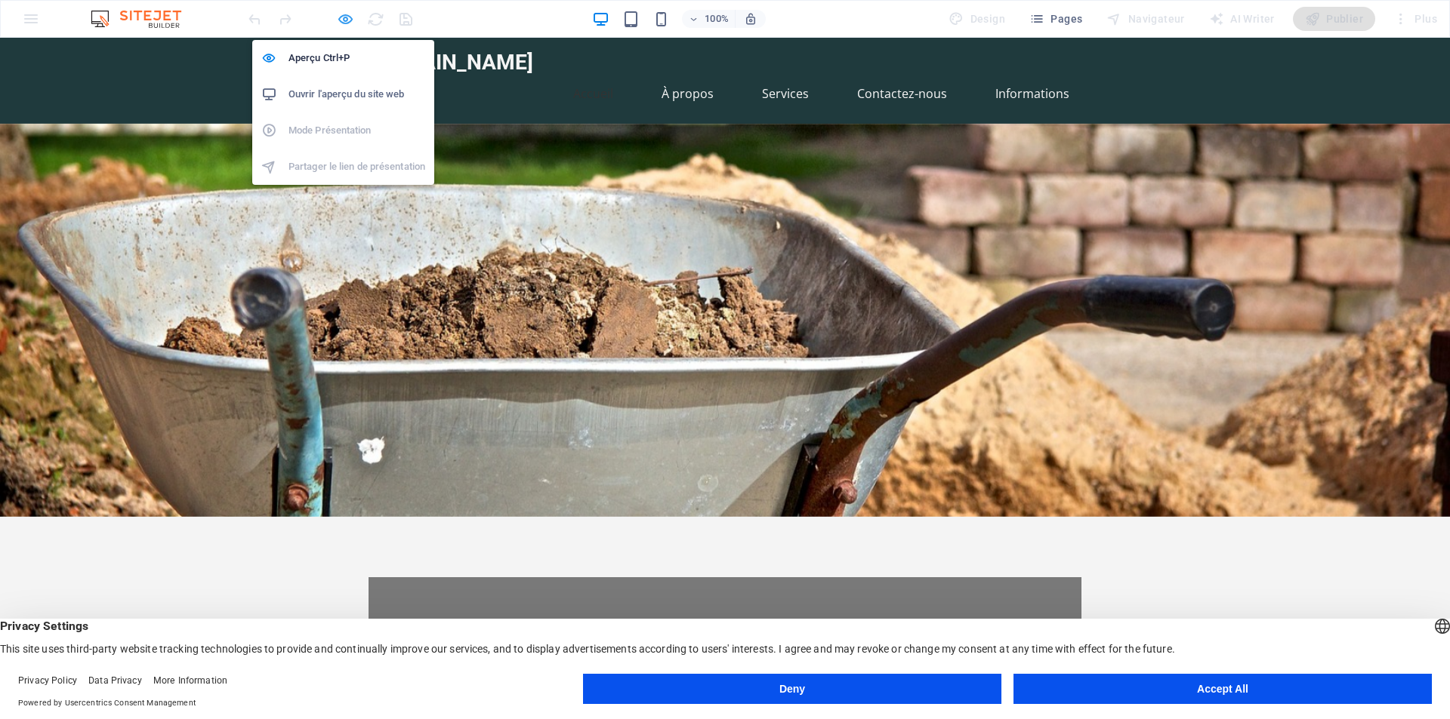
click at [340, 24] on icon "button" at bounding box center [345, 19] width 17 height 17
